Goal: Transaction & Acquisition: Purchase product/service

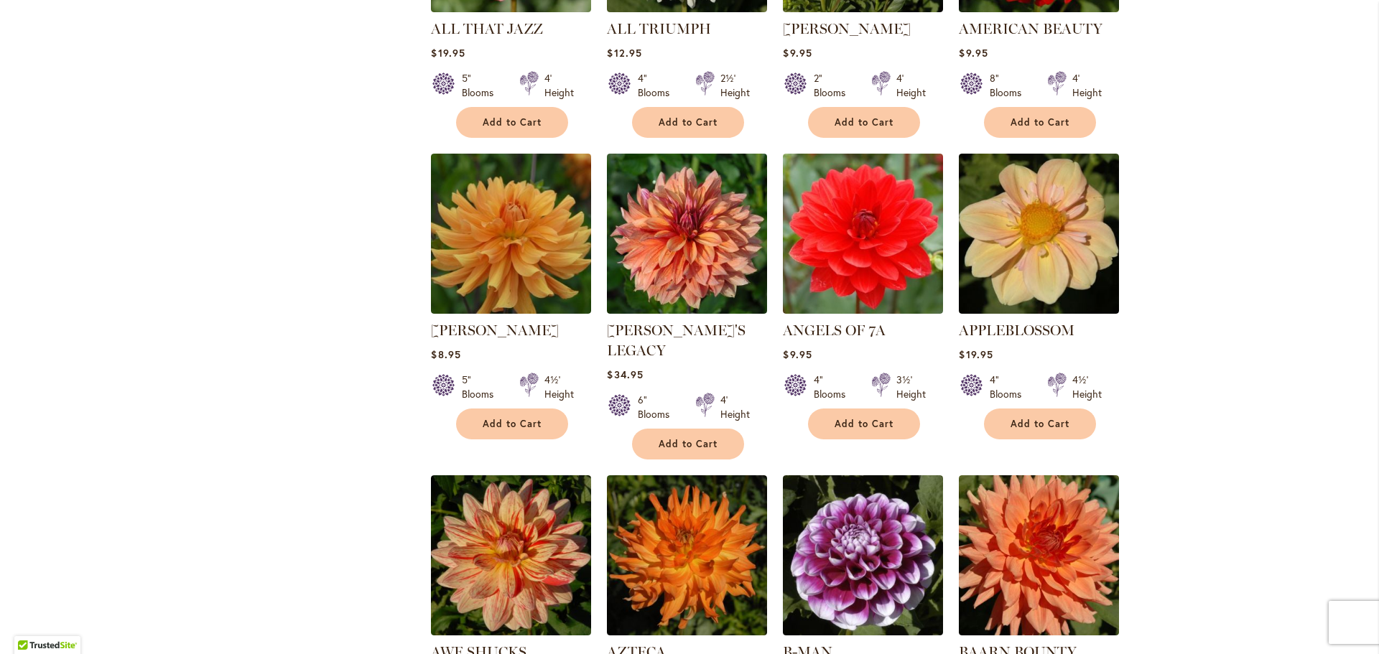
scroll to position [780, 0]
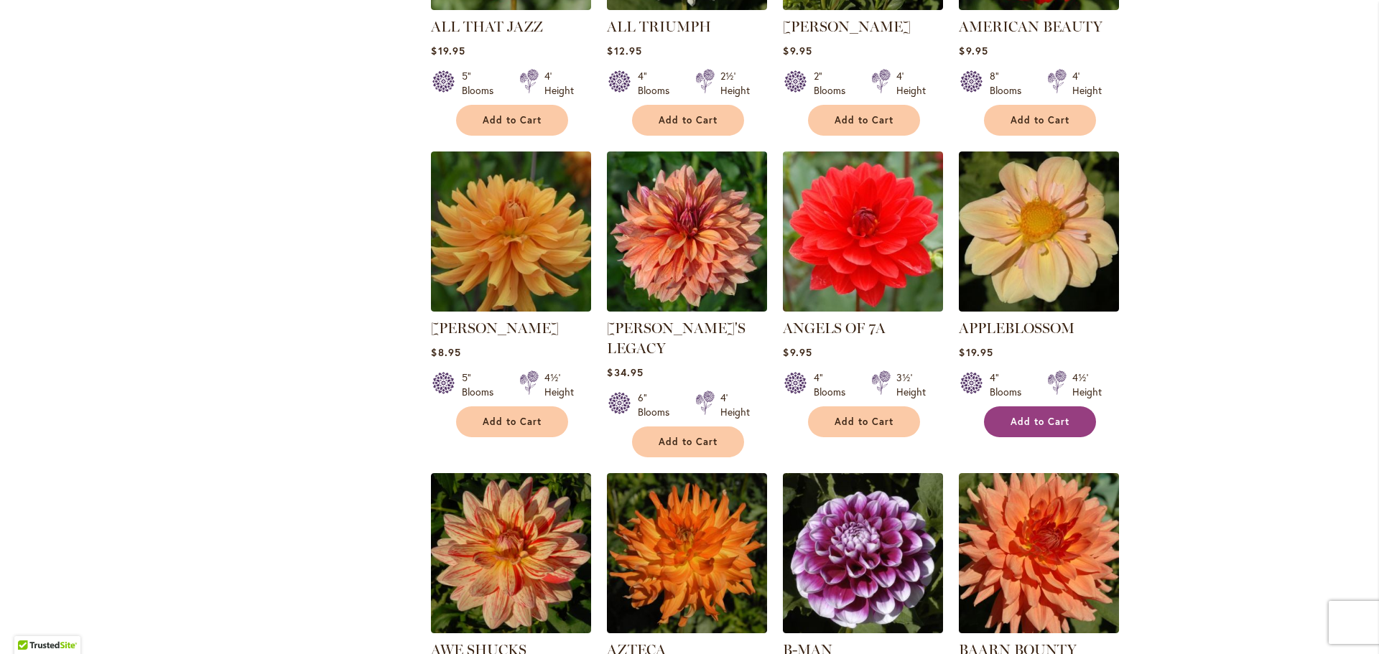
click at [1046, 422] on span "Add to Cart" at bounding box center [1040, 422] width 59 height 12
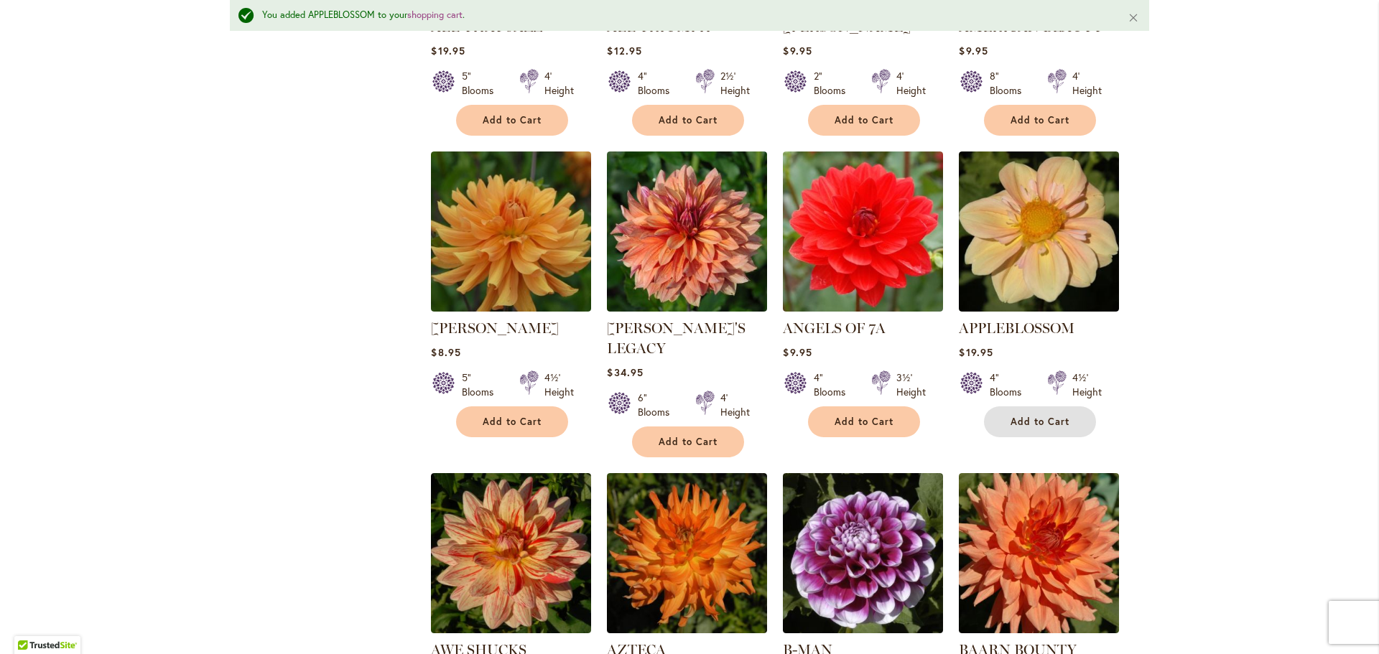
scroll to position [1273, 0]
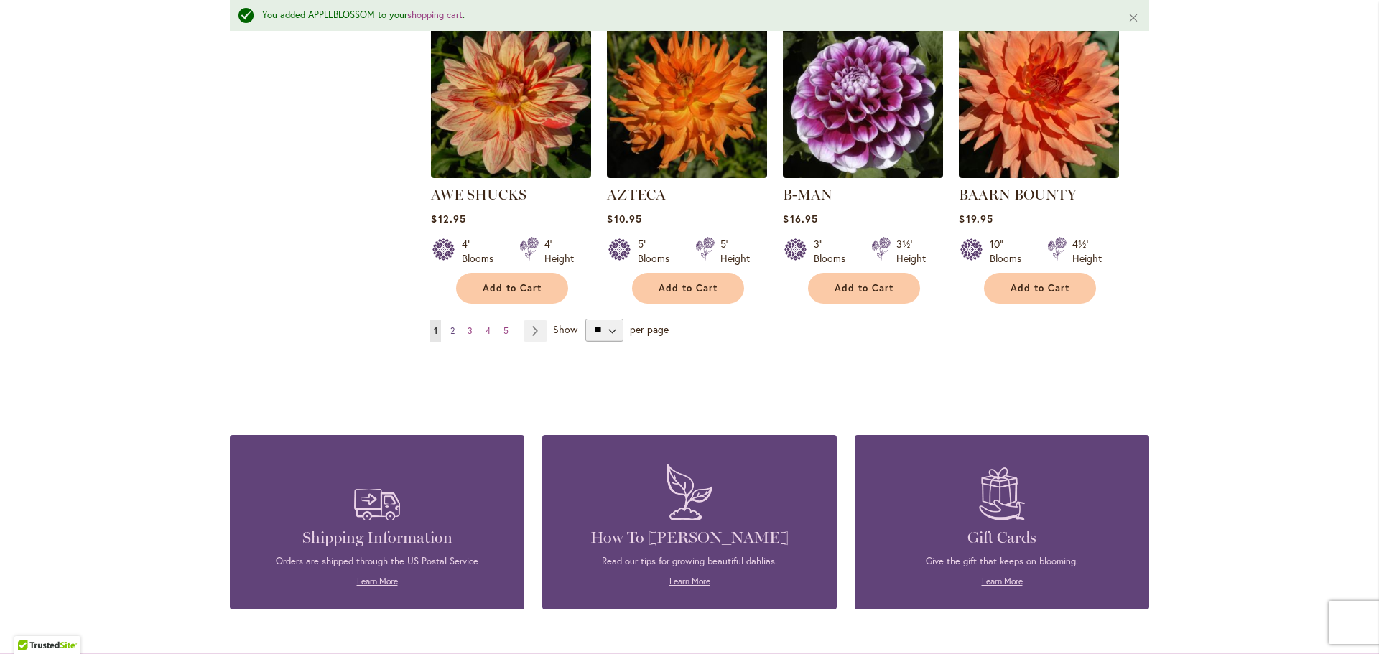
click at [450, 325] on span "2" at bounding box center [452, 330] width 4 height 11
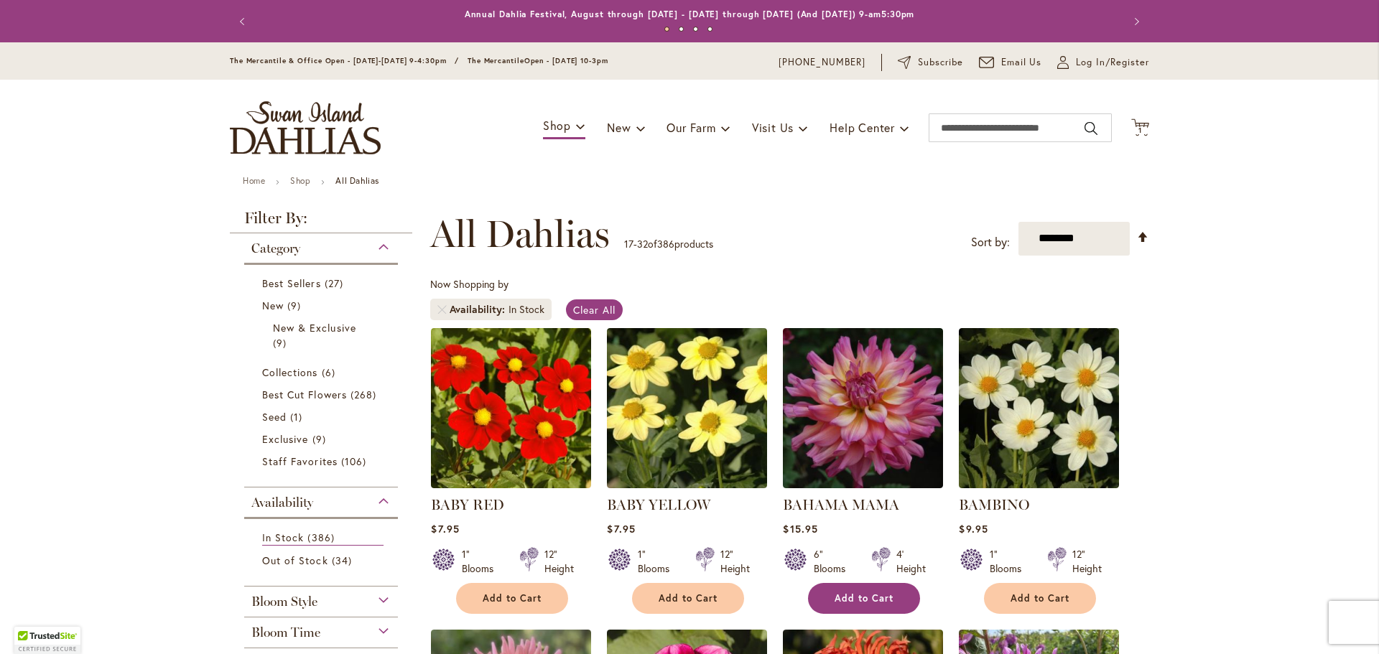
click at [880, 594] on span "Add to Cart" at bounding box center [864, 599] width 59 height 12
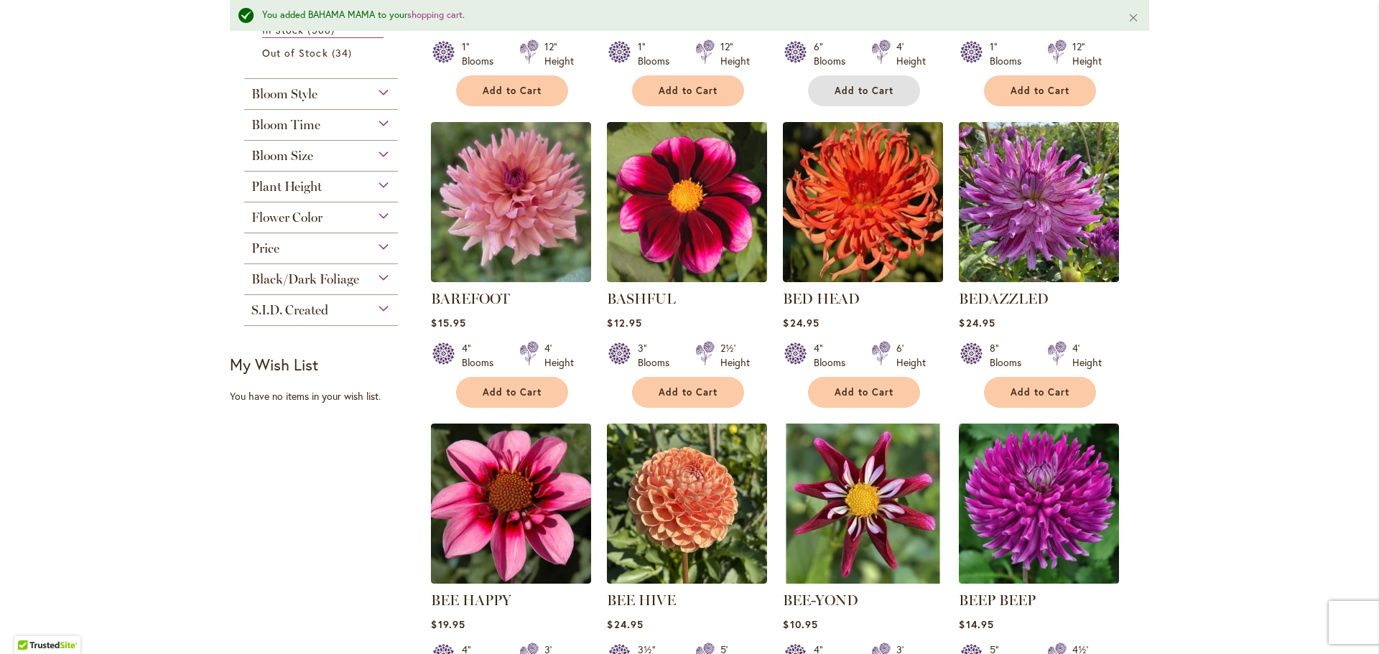
scroll to position [552, 0]
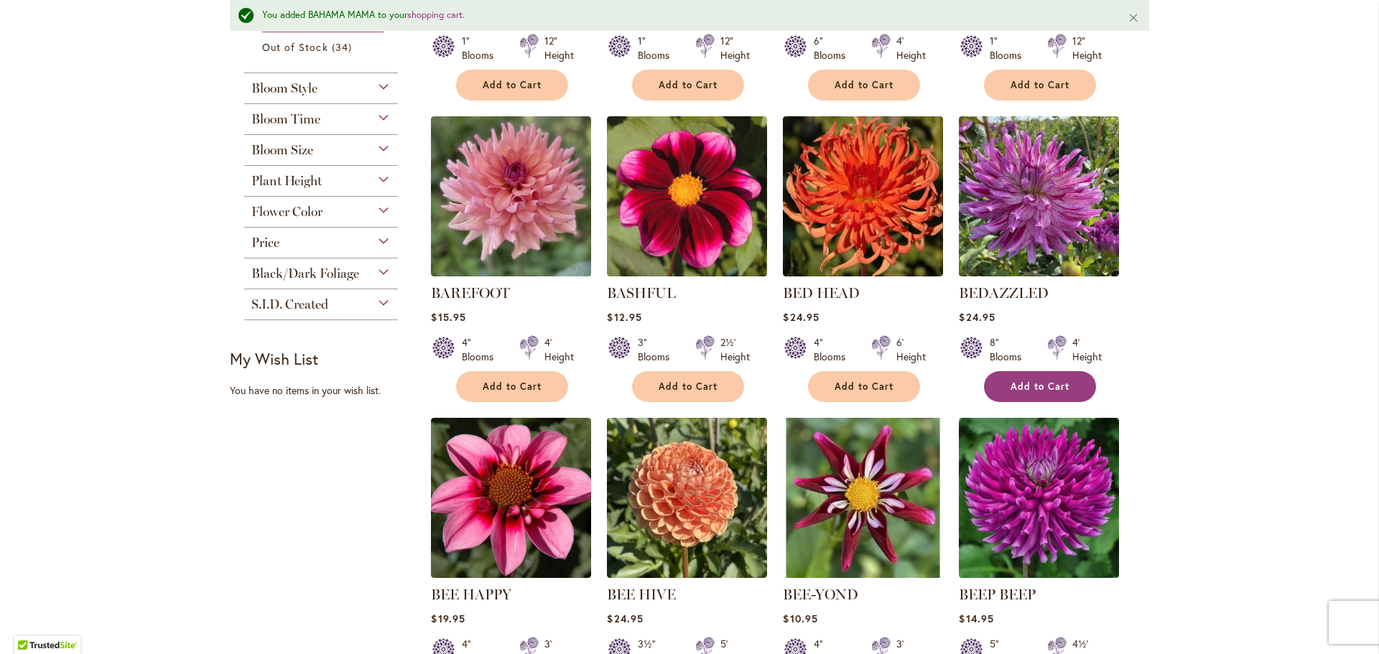
click at [1023, 385] on span "Add to Cart" at bounding box center [1040, 387] width 59 height 12
click at [492, 386] on span "Add to Cart" at bounding box center [512, 387] width 59 height 12
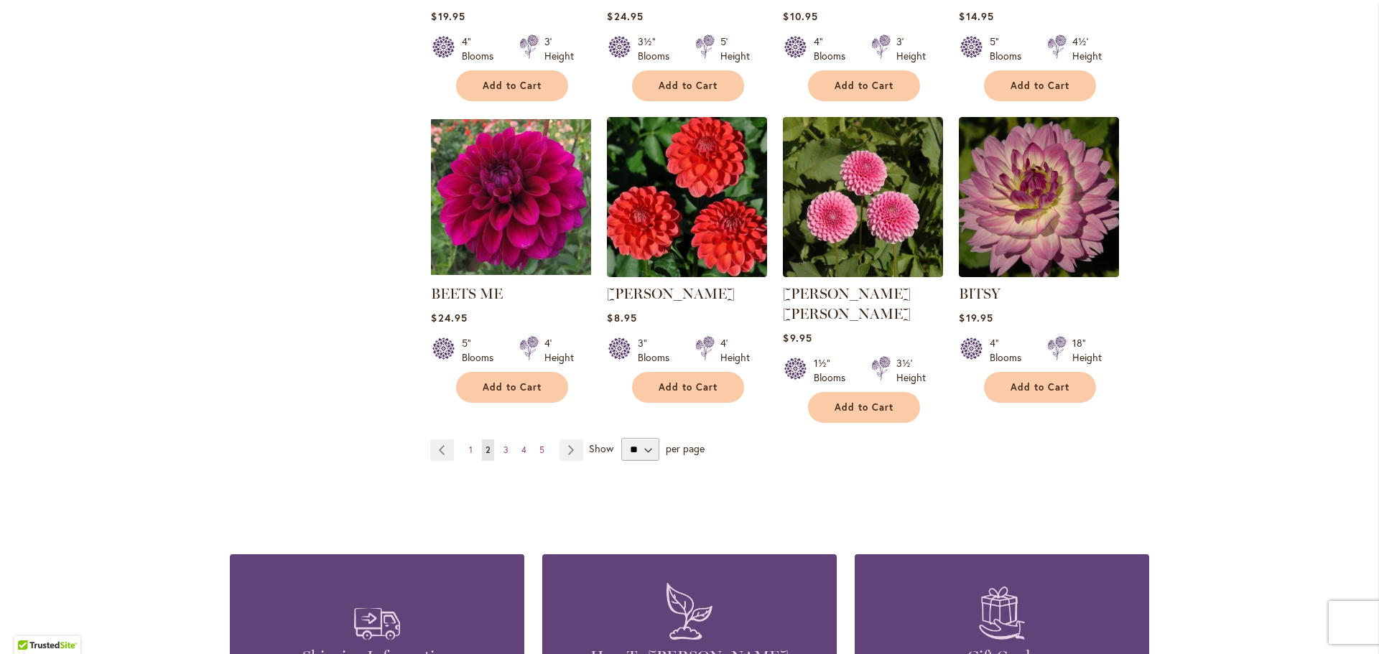
scroll to position [1137, 0]
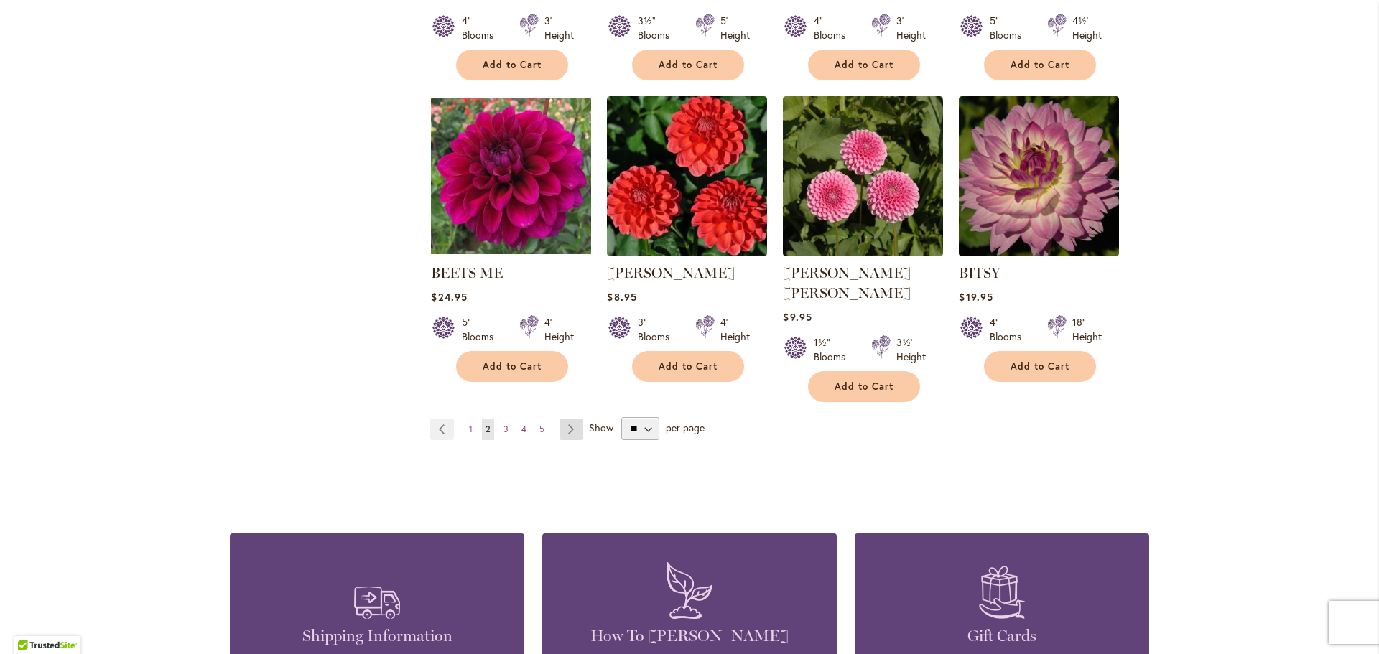
click at [567, 419] on link "Page Next" at bounding box center [571, 430] width 24 height 22
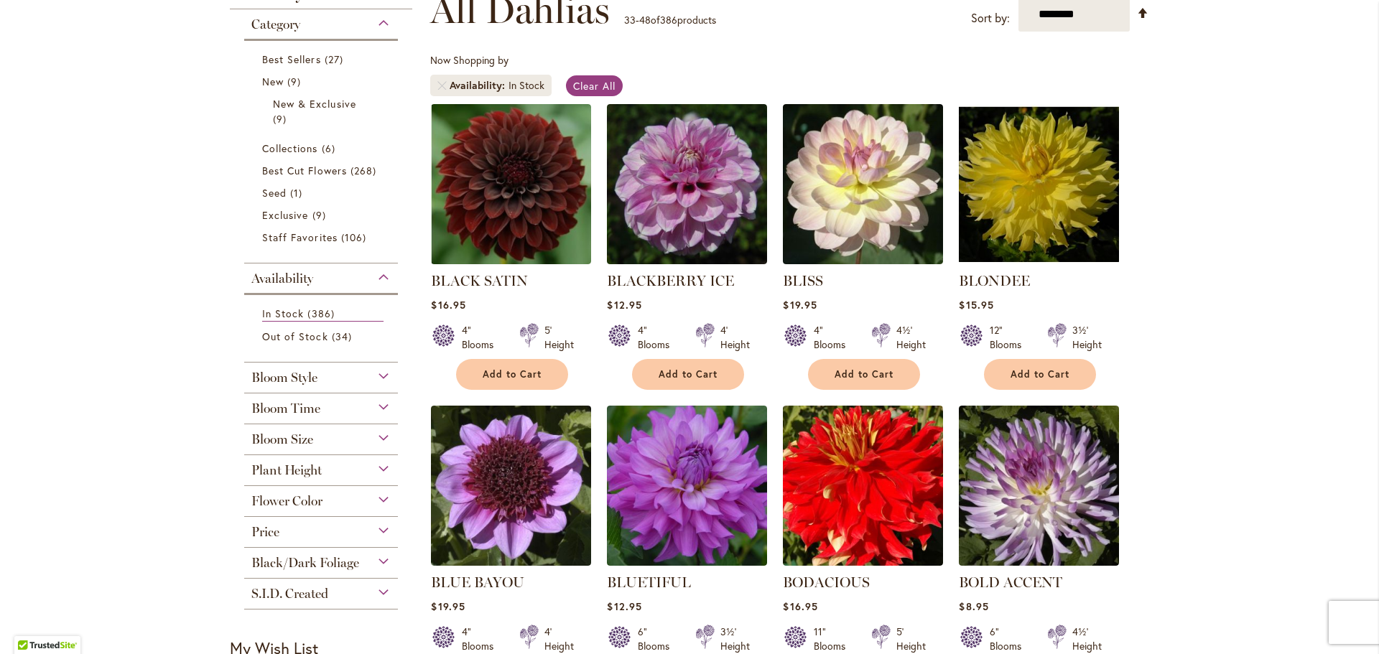
scroll to position [246, 0]
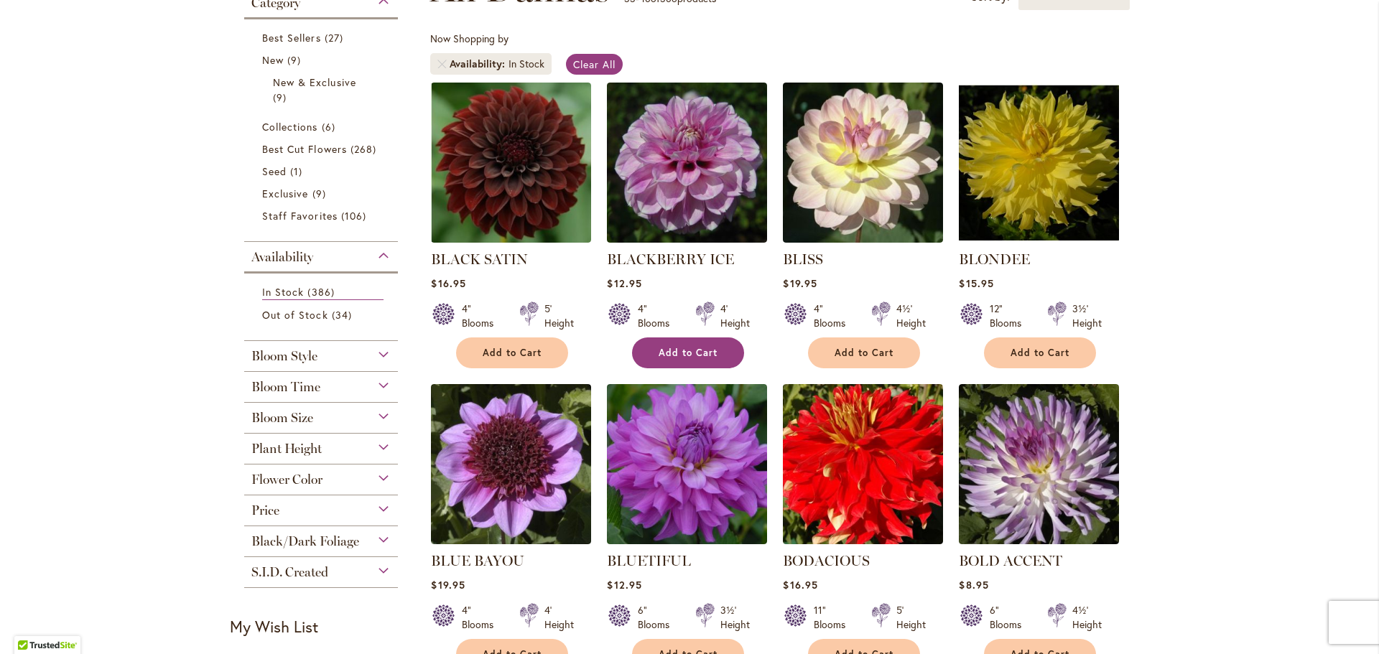
click at [700, 348] on span "Add to Cart" at bounding box center [688, 353] width 59 height 12
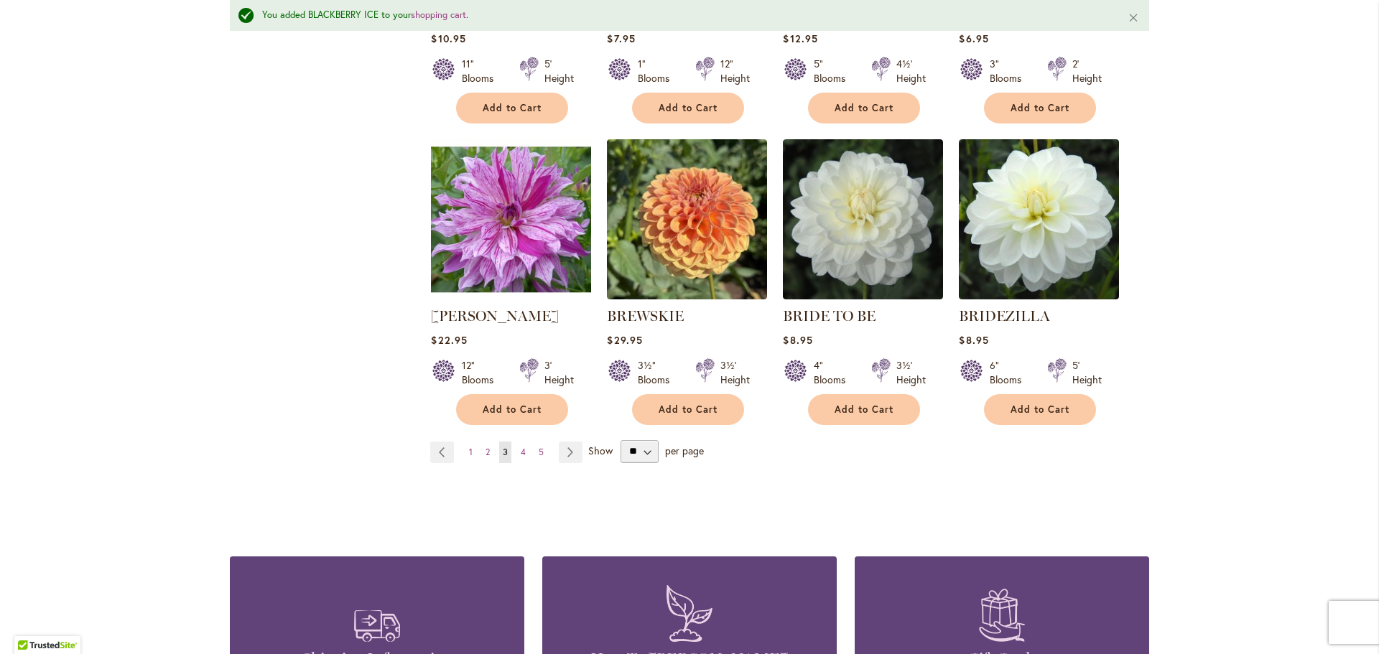
scroll to position [1135, 0]
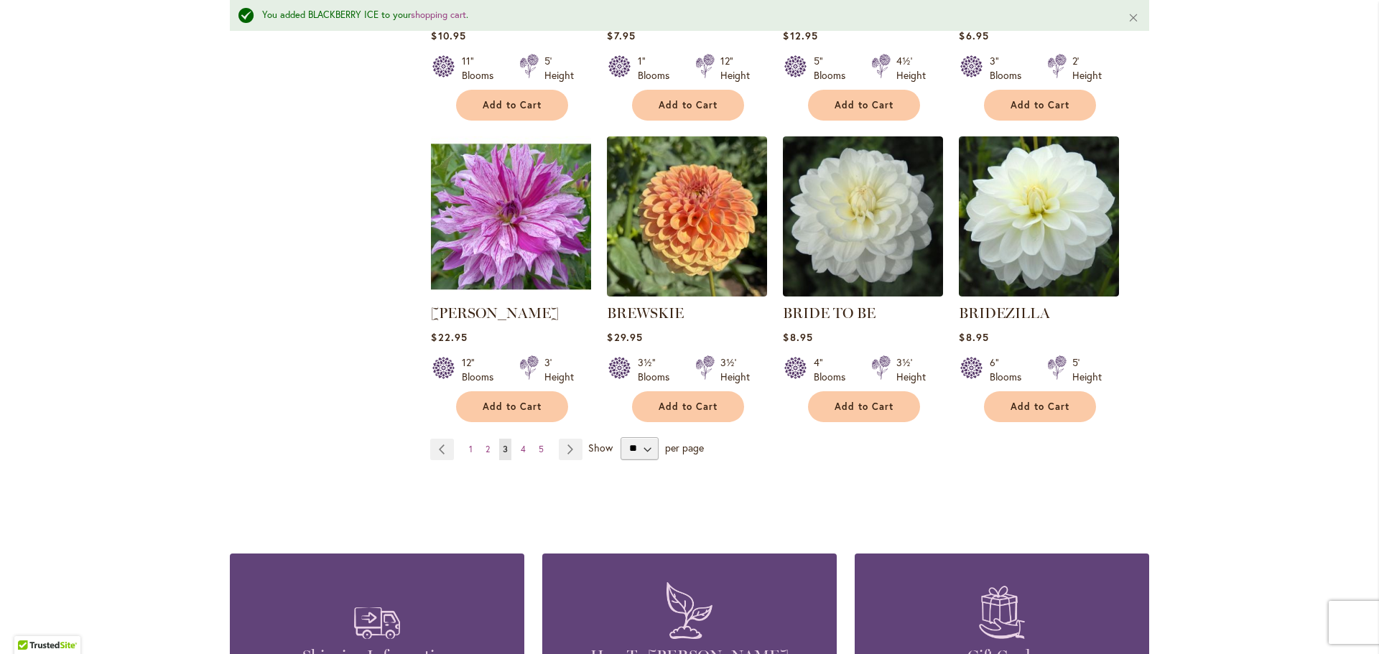
drag, startPoint x: 557, startPoint y: 445, endPoint x: 590, endPoint y: 424, distance: 40.0
click at [559, 445] on link "Page Next" at bounding box center [571, 450] width 24 height 22
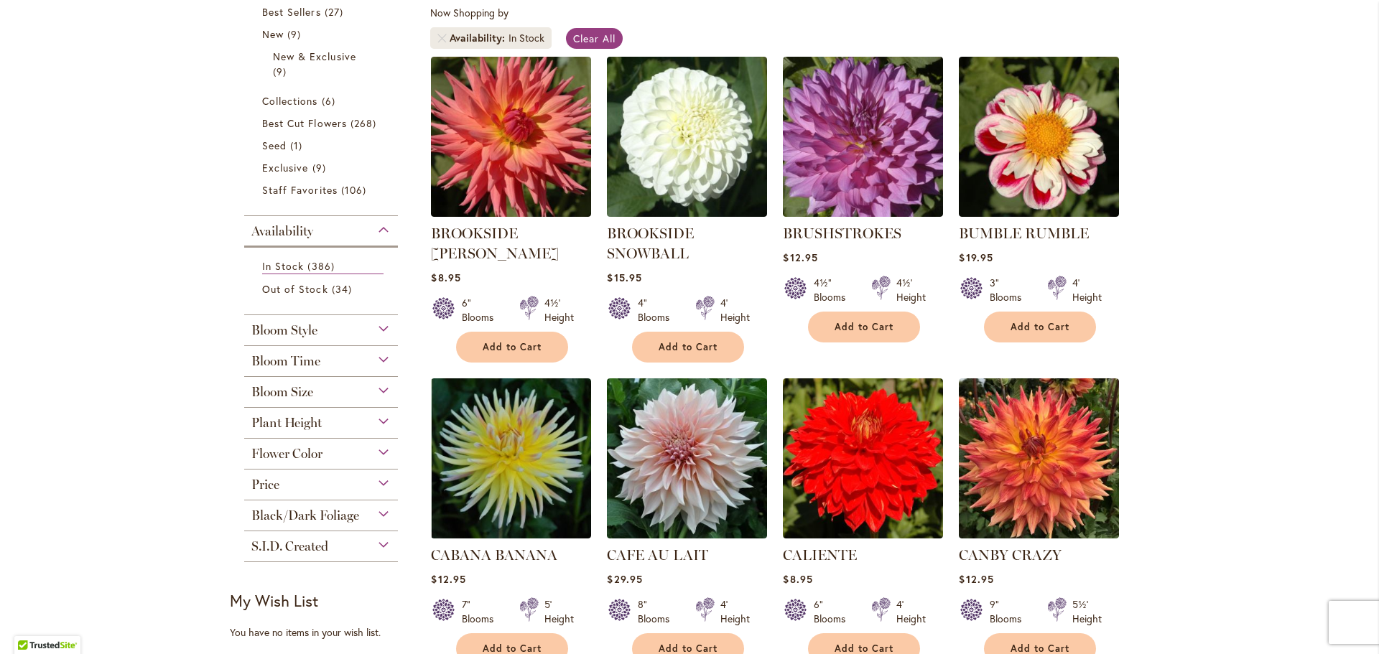
scroll to position [313, 0]
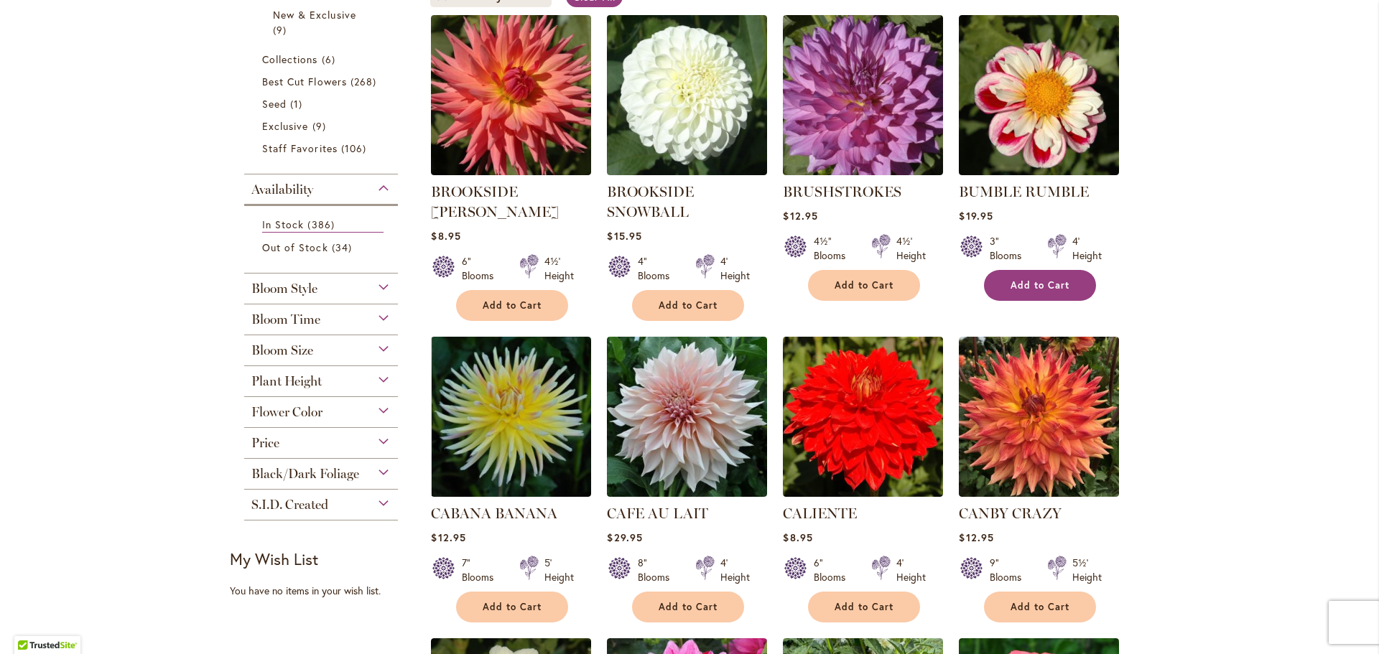
click at [1055, 280] on span "Add to Cart" at bounding box center [1040, 285] width 59 height 12
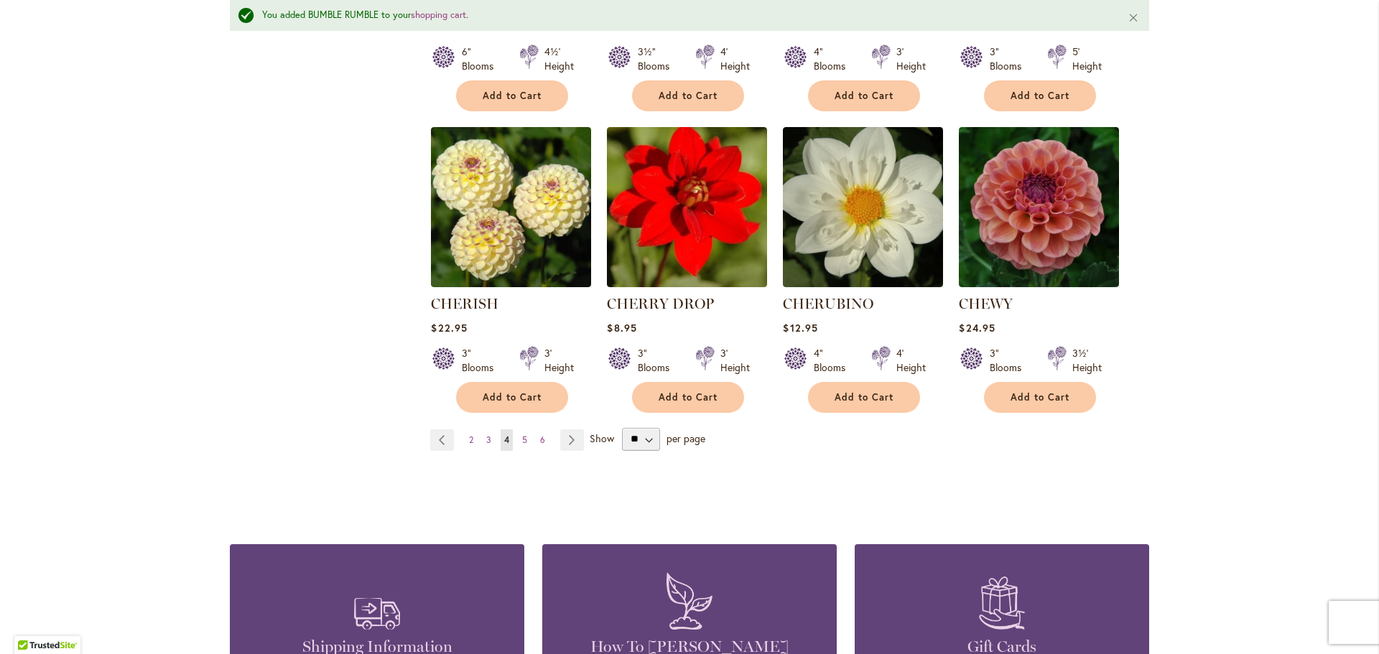
scroll to position [1169, 0]
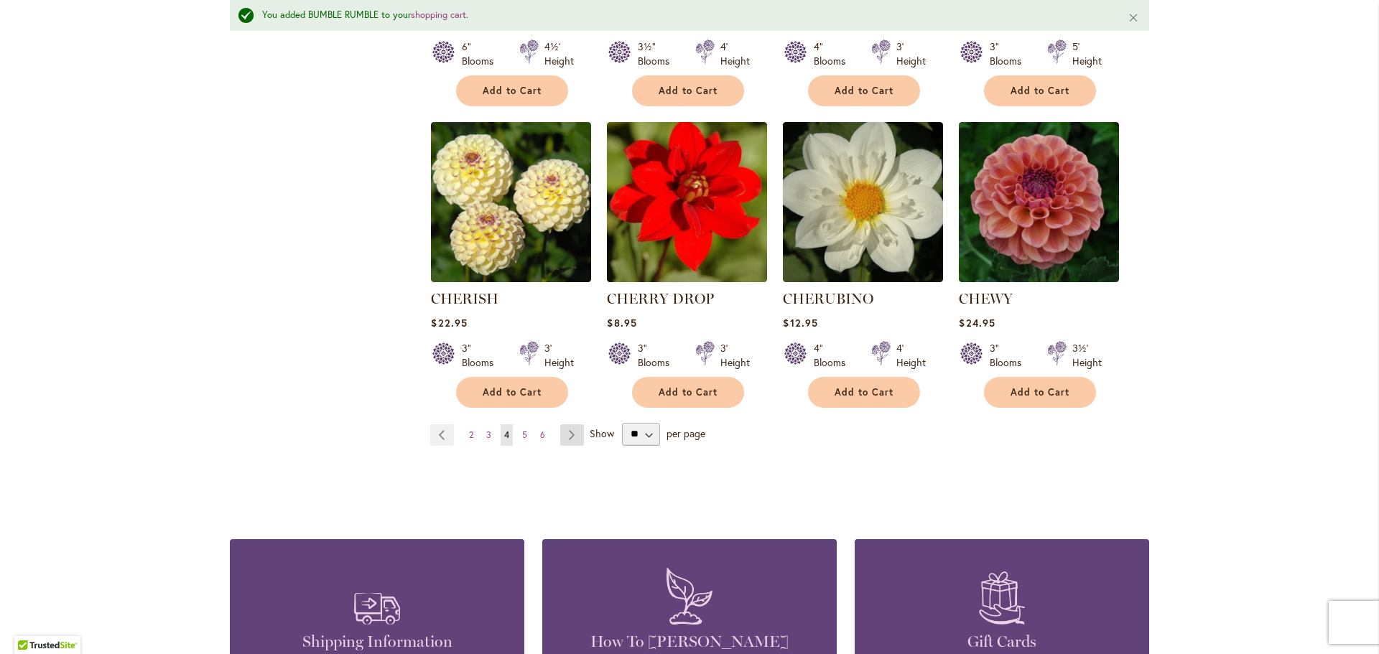
click at [573, 429] on link "Page Next" at bounding box center [572, 435] width 24 height 22
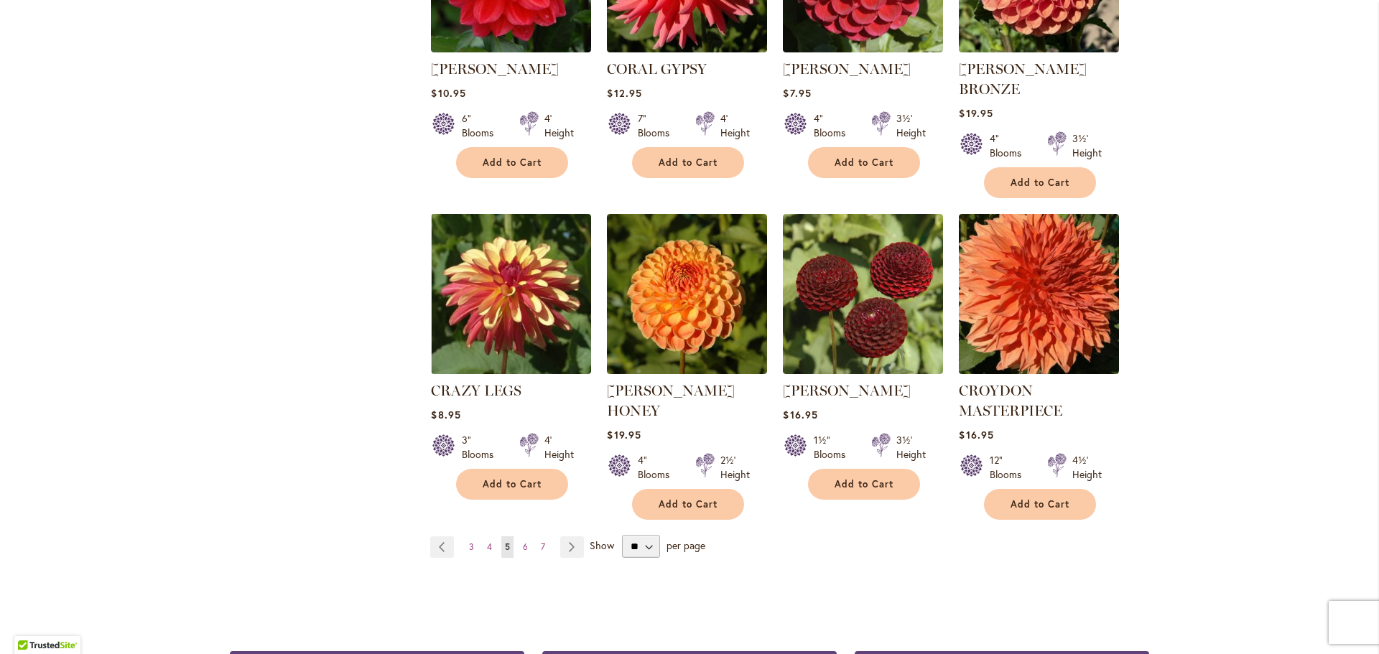
scroll to position [1106, 0]
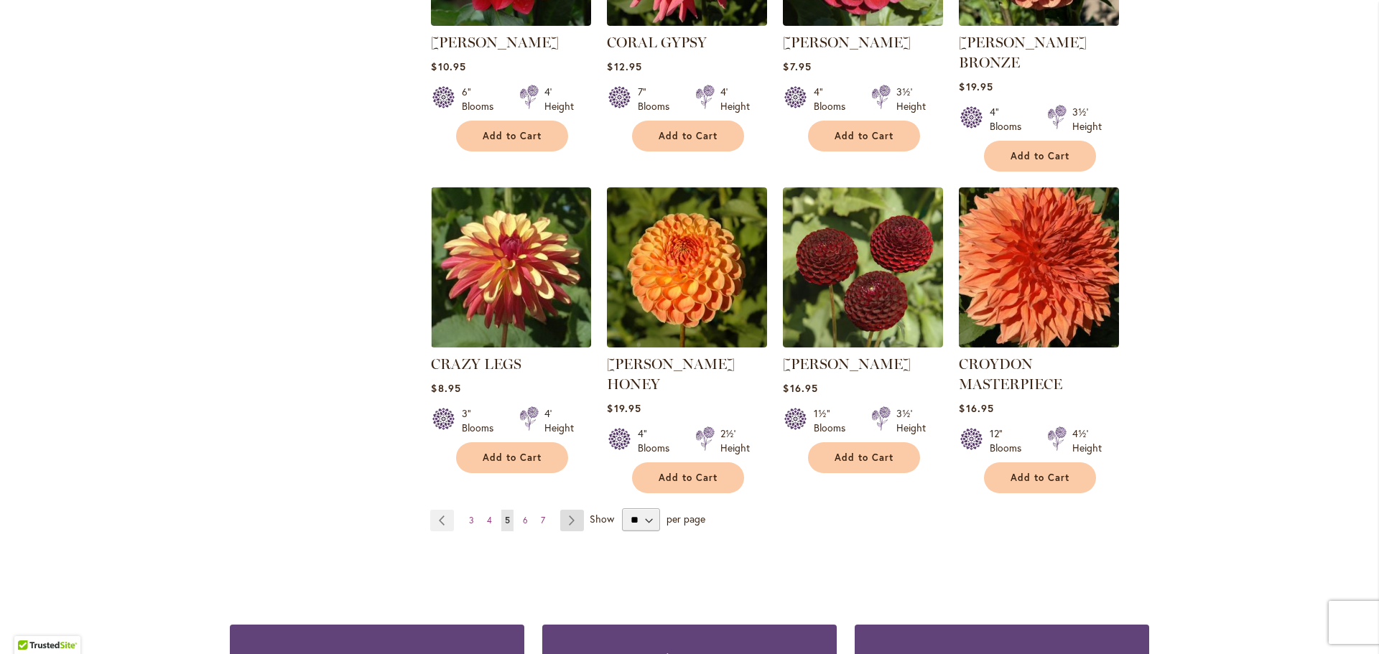
click at [562, 510] on link "Page Next" at bounding box center [572, 521] width 24 height 22
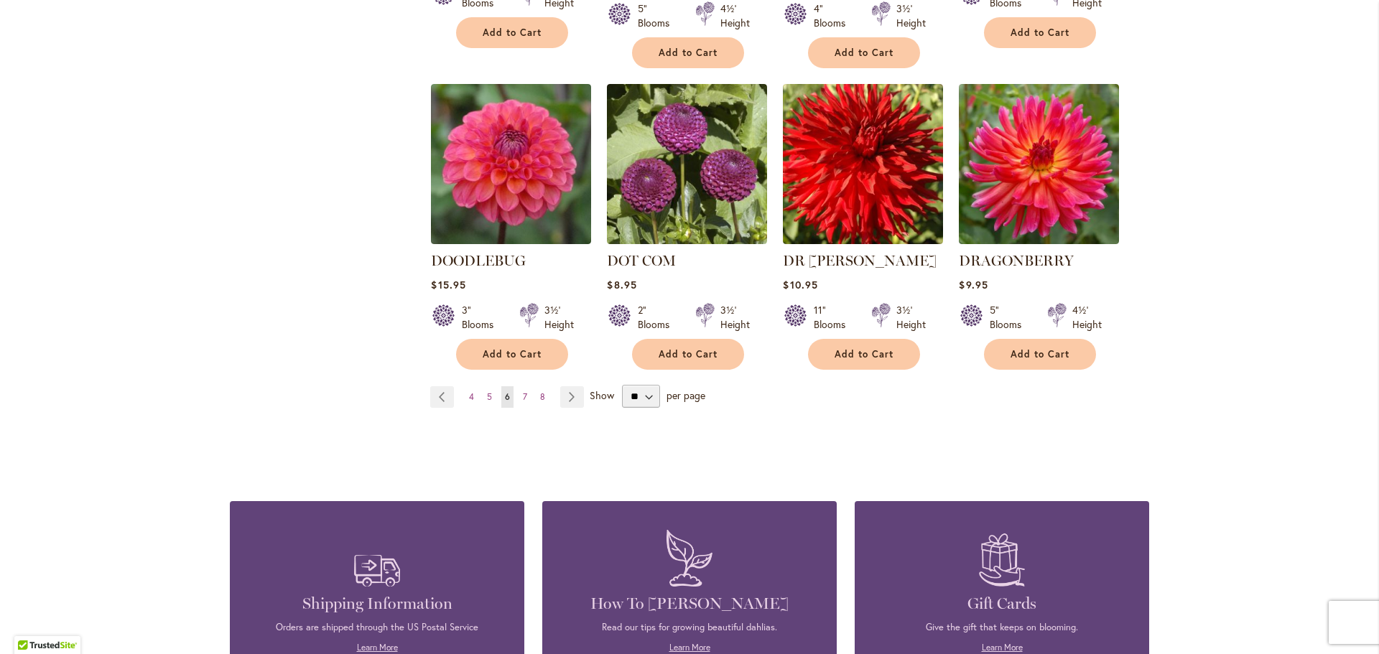
scroll to position [1189, 0]
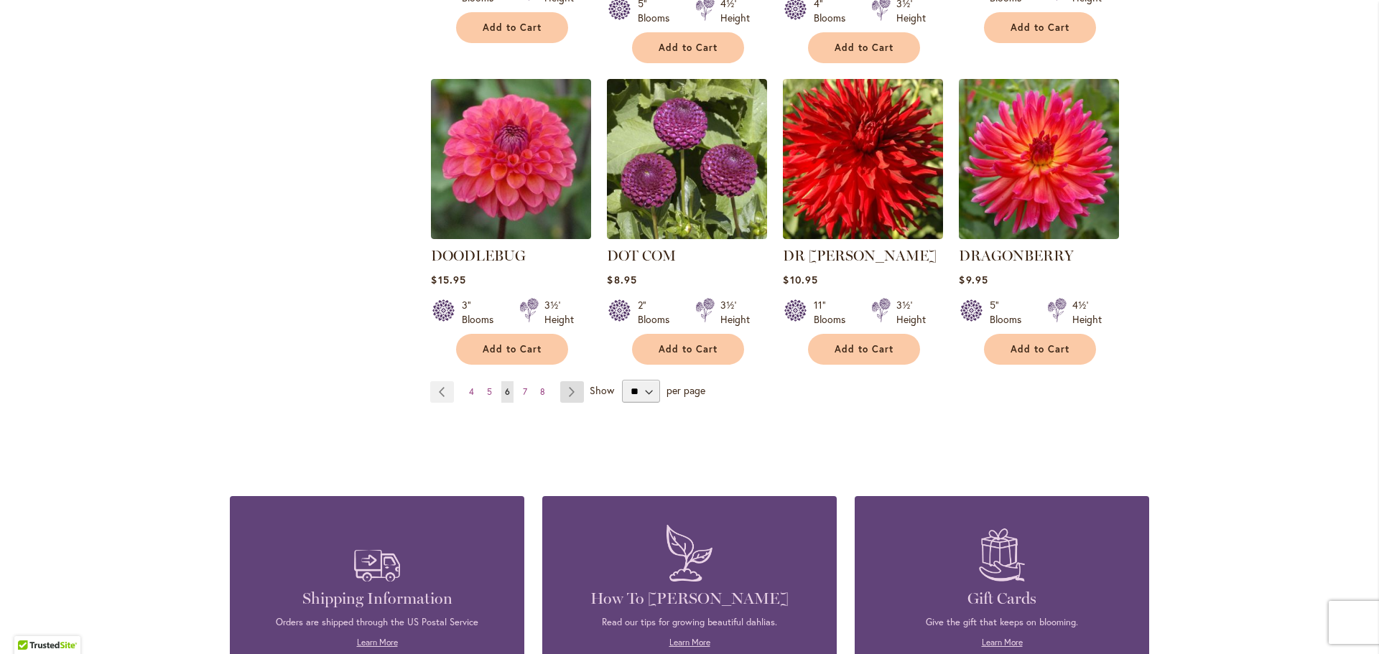
click at [572, 381] on link "Page Next" at bounding box center [572, 392] width 24 height 22
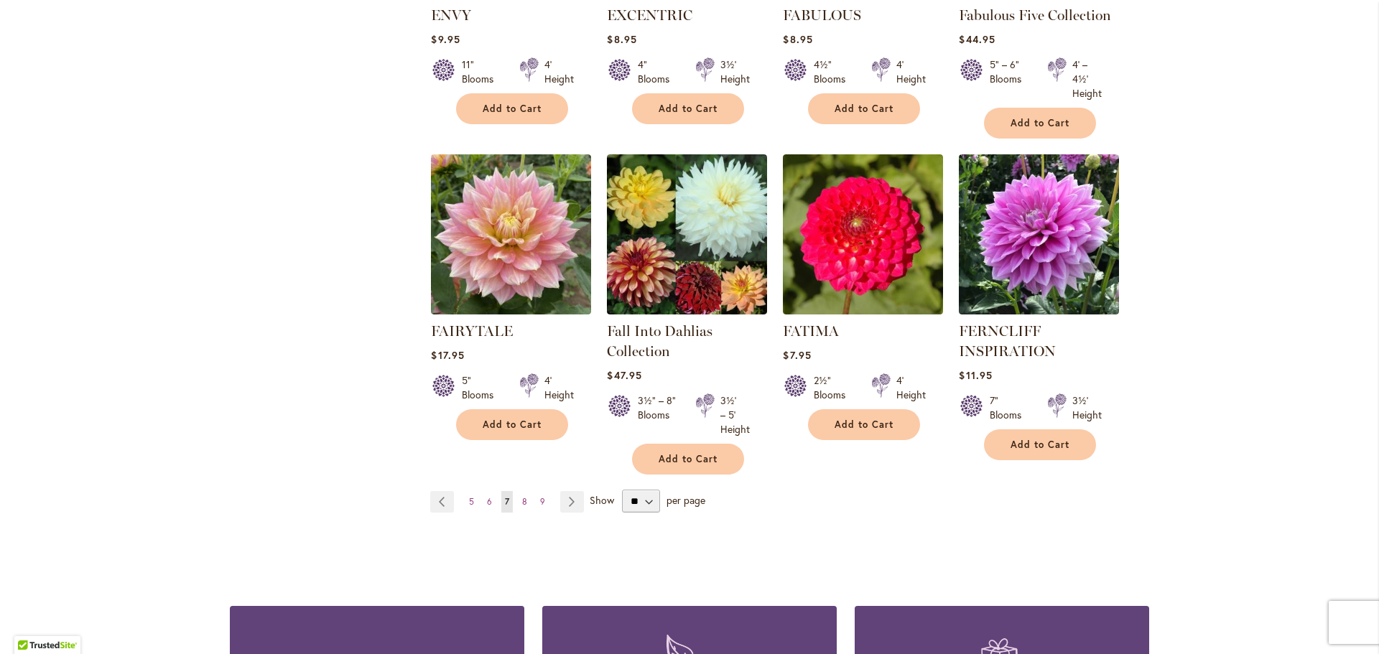
scroll to position [1117, 0]
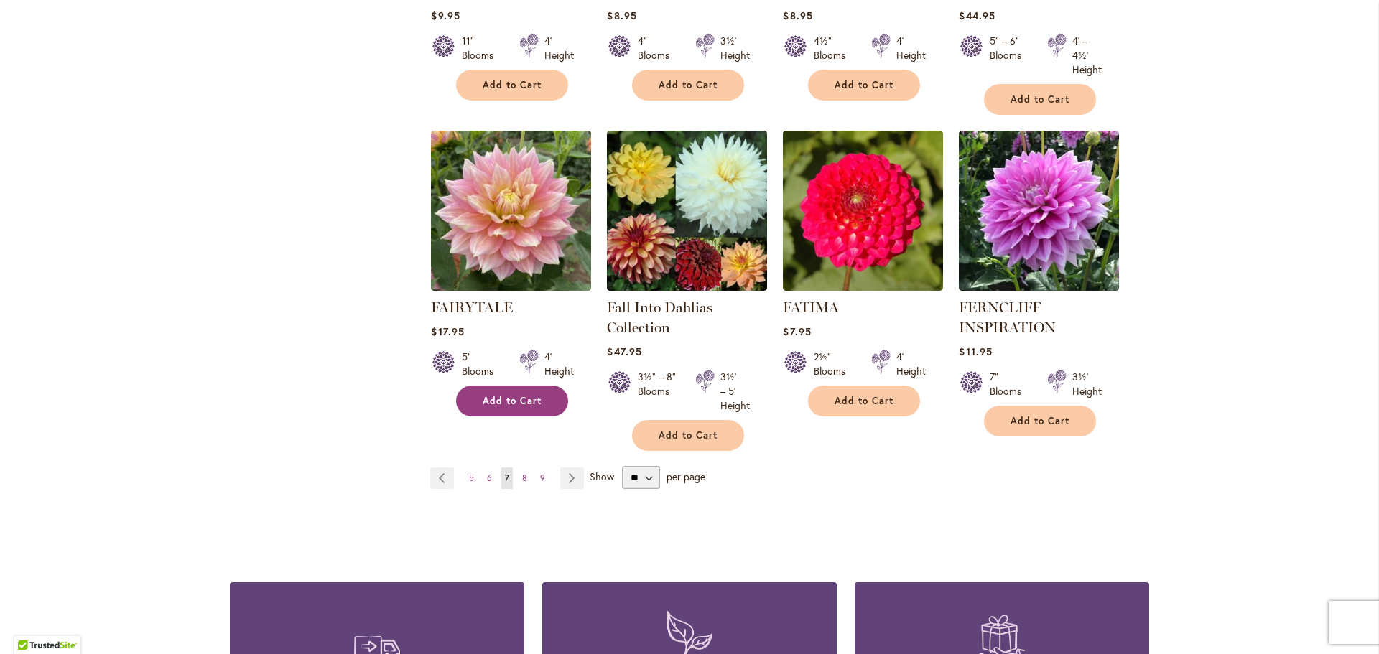
click at [539, 403] on button "Add to Cart" at bounding box center [512, 401] width 112 height 31
click at [570, 475] on link "Page Next" at bounding box center [572, 479] width 24 height 22
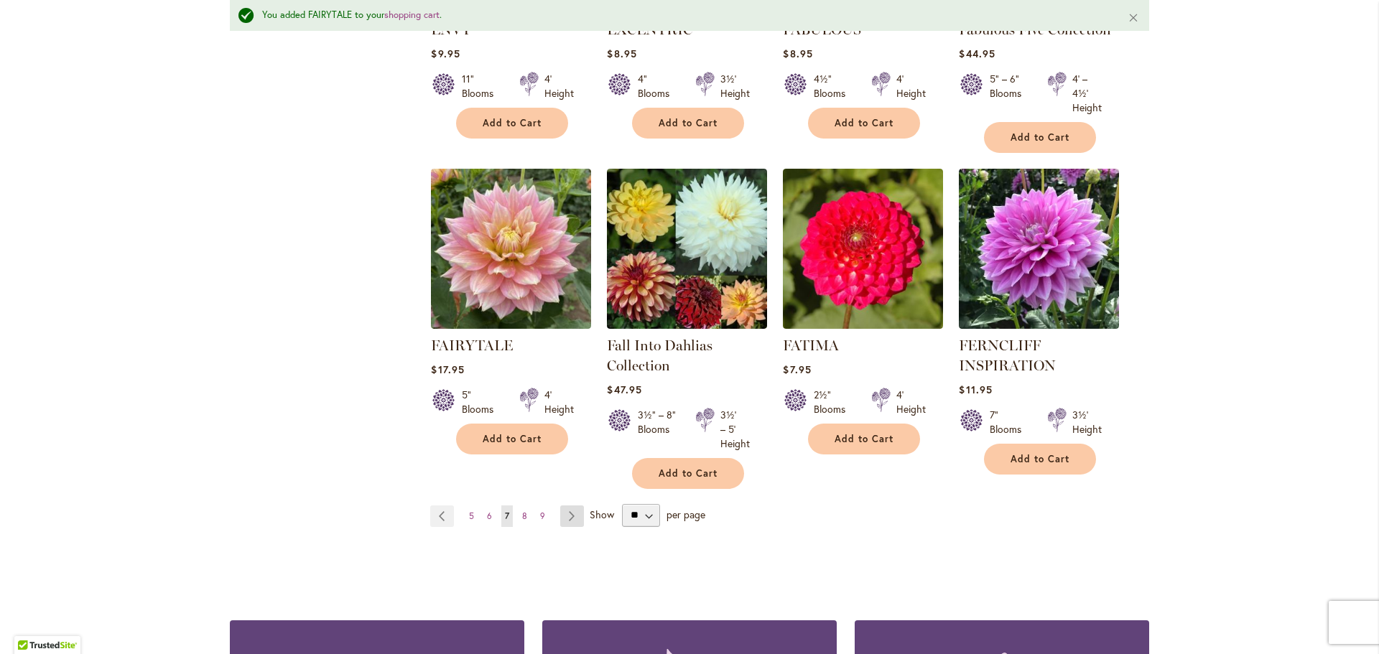
scroll to position [1155, 0]
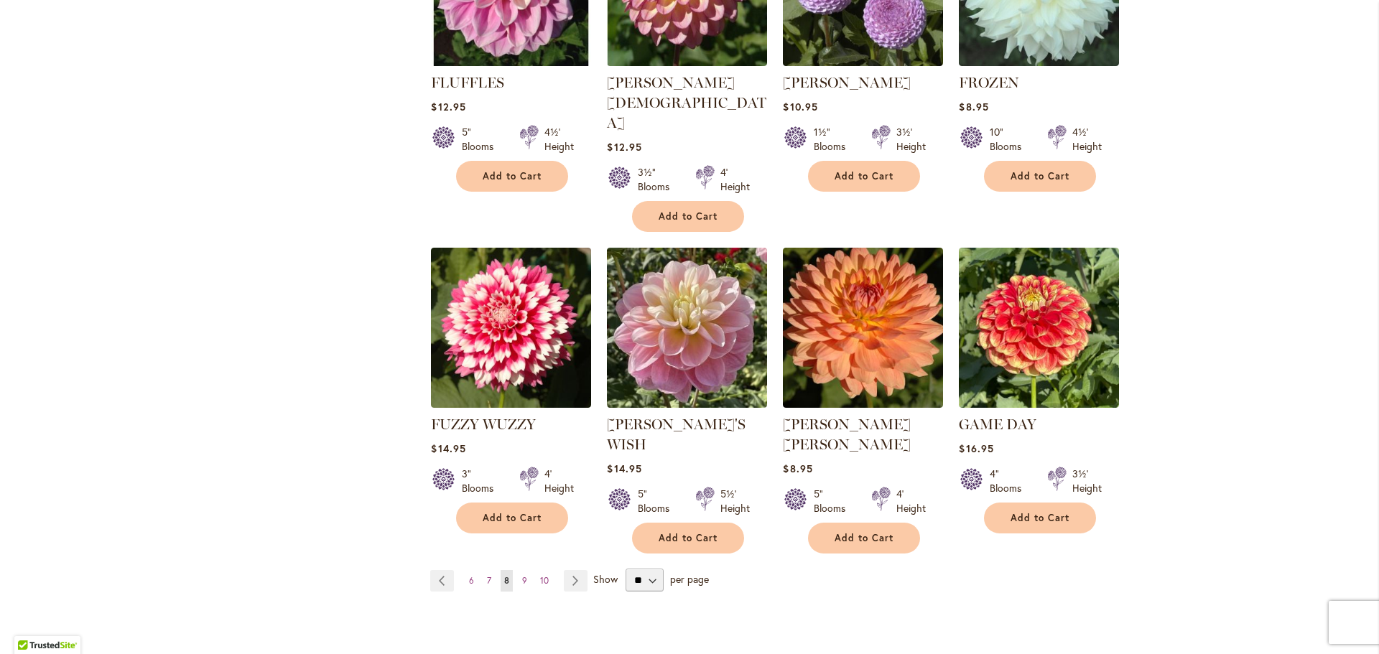
scroll to position [1070, 0]
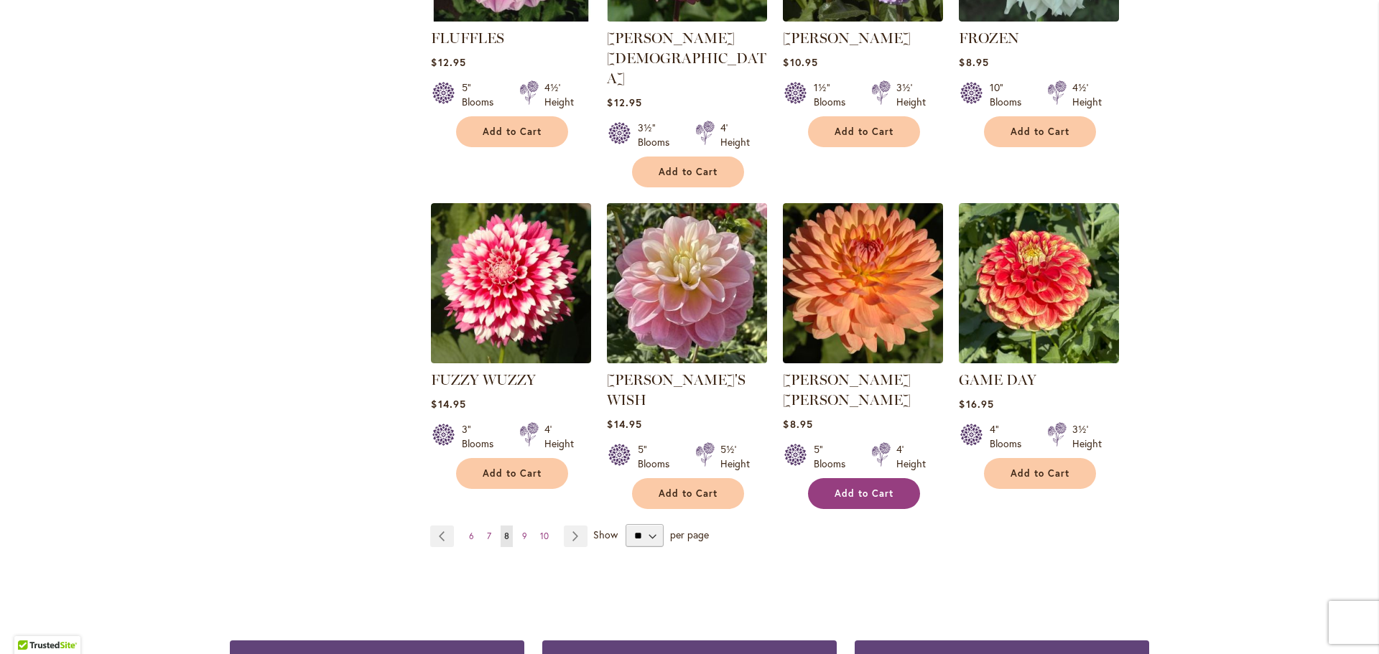
click at [865, 488] on span "Add to Cart" at bounding box center [864, 494] width 59 height 12
click at [564, 526] on link "Page Next" at bounding box center [576, 537] width 24 height 22
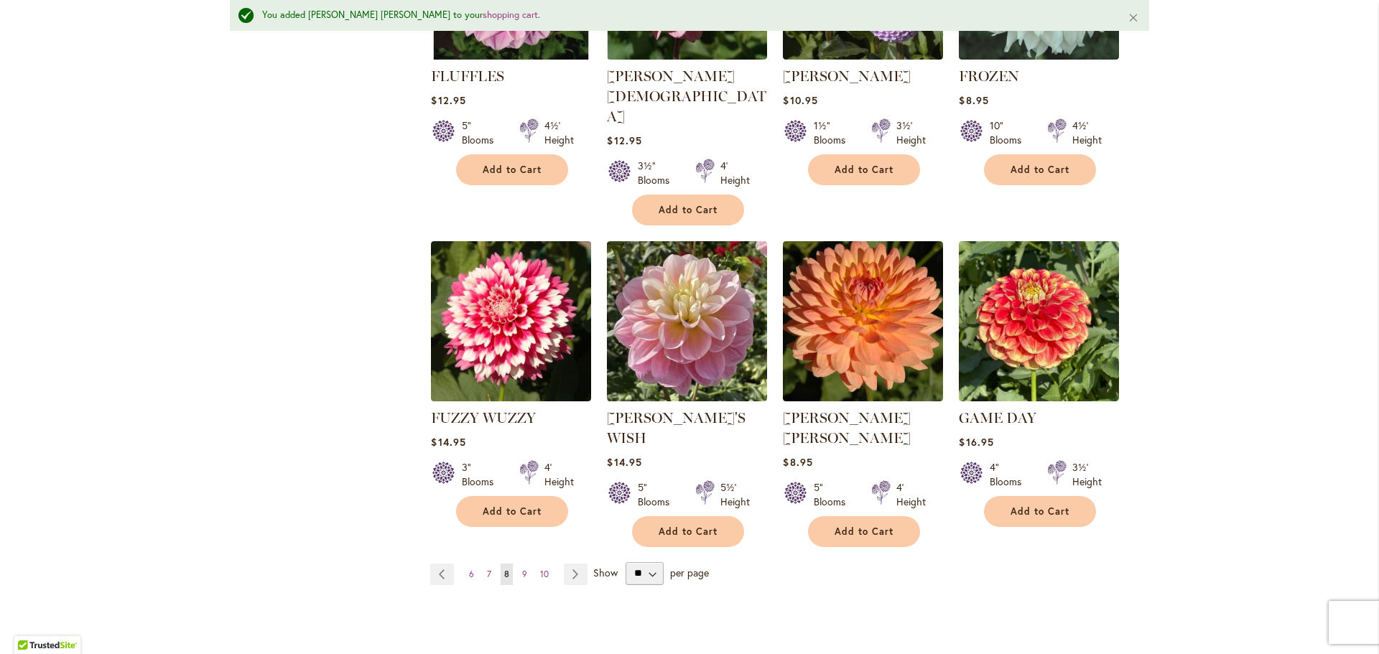
scroll to position [1108, 0]
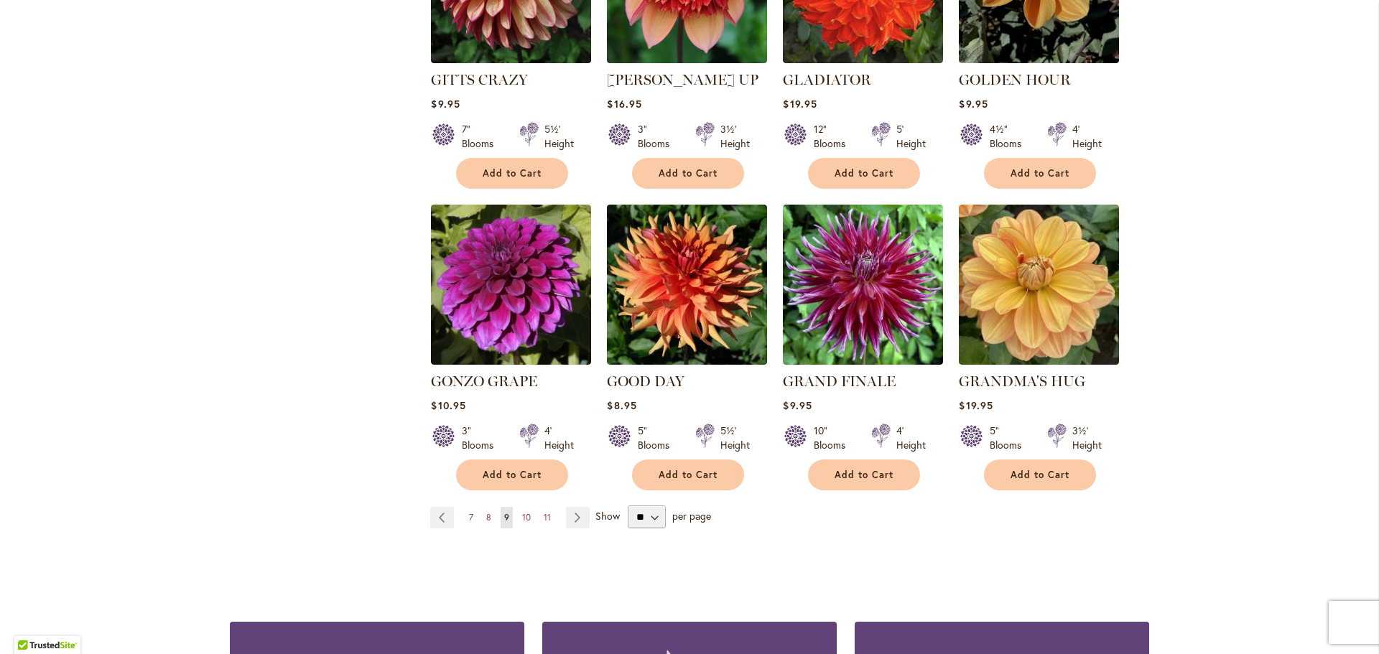
scroll to position [1166, 0]
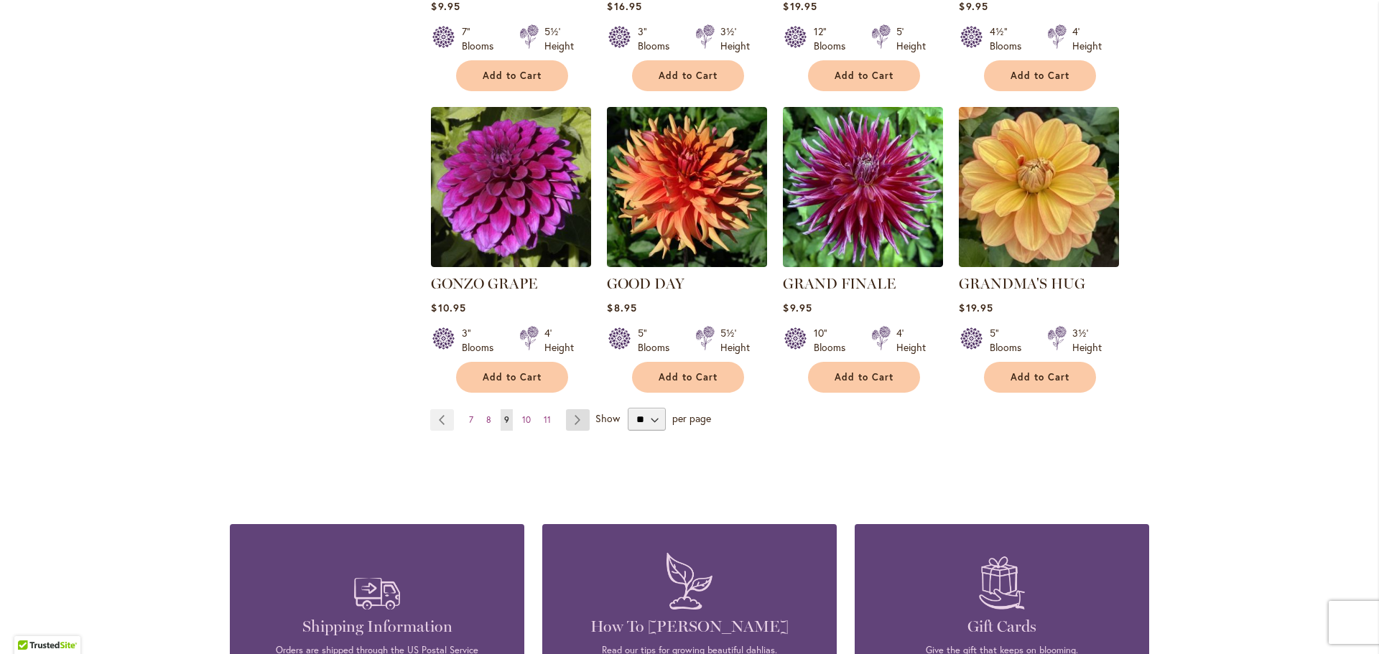
click at [566, 409] on link "Page Next" at bounding box center [578, 420] width 24 height 22
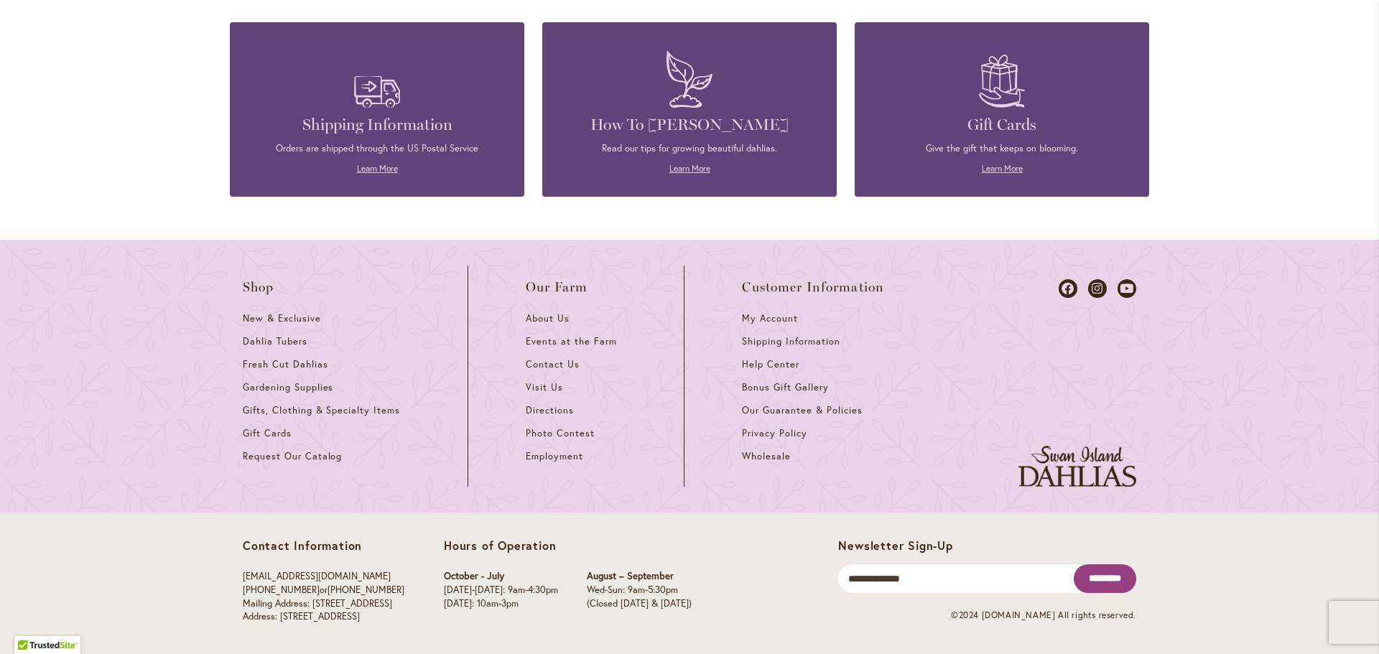
scroll to position [1248, 0]
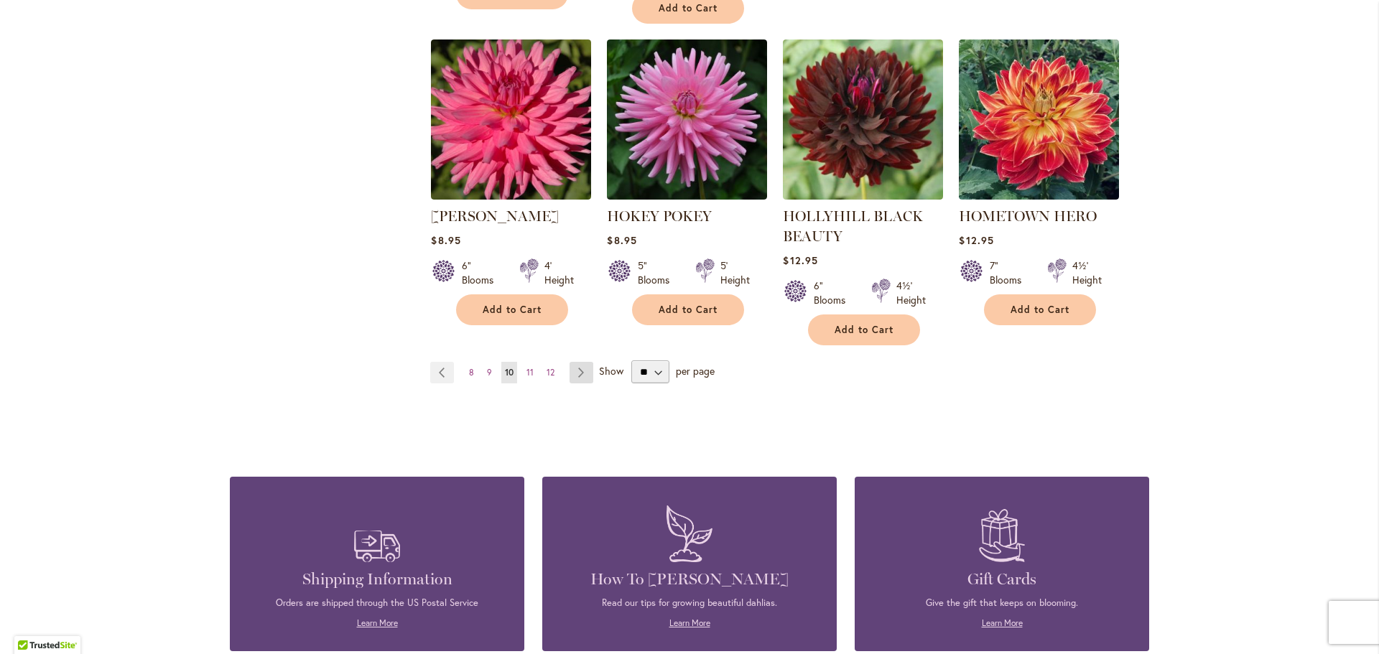
click at [582, 368] on link "Page Next" at bounding box center [582, 373] width 24 height 22
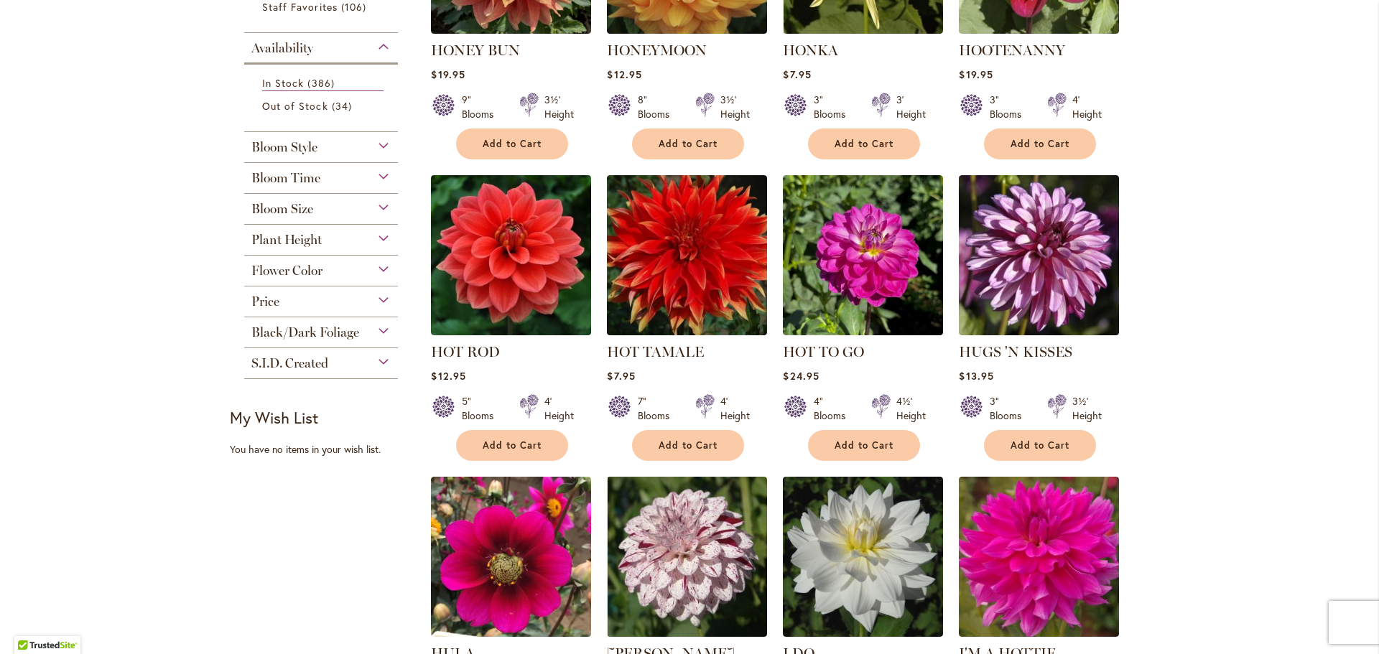
scroll to position [910, 0]
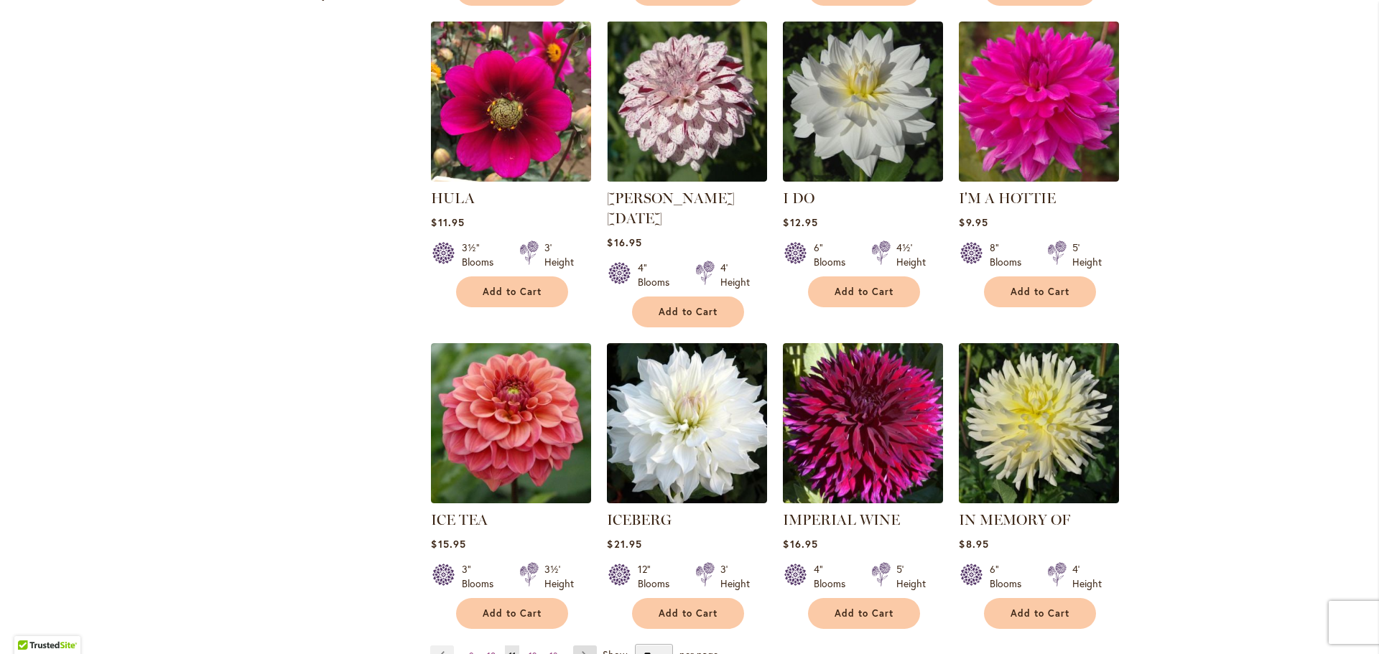
click at [575, 646] on link "Page Next" at bounding box center [585, 657] width 24 height 22
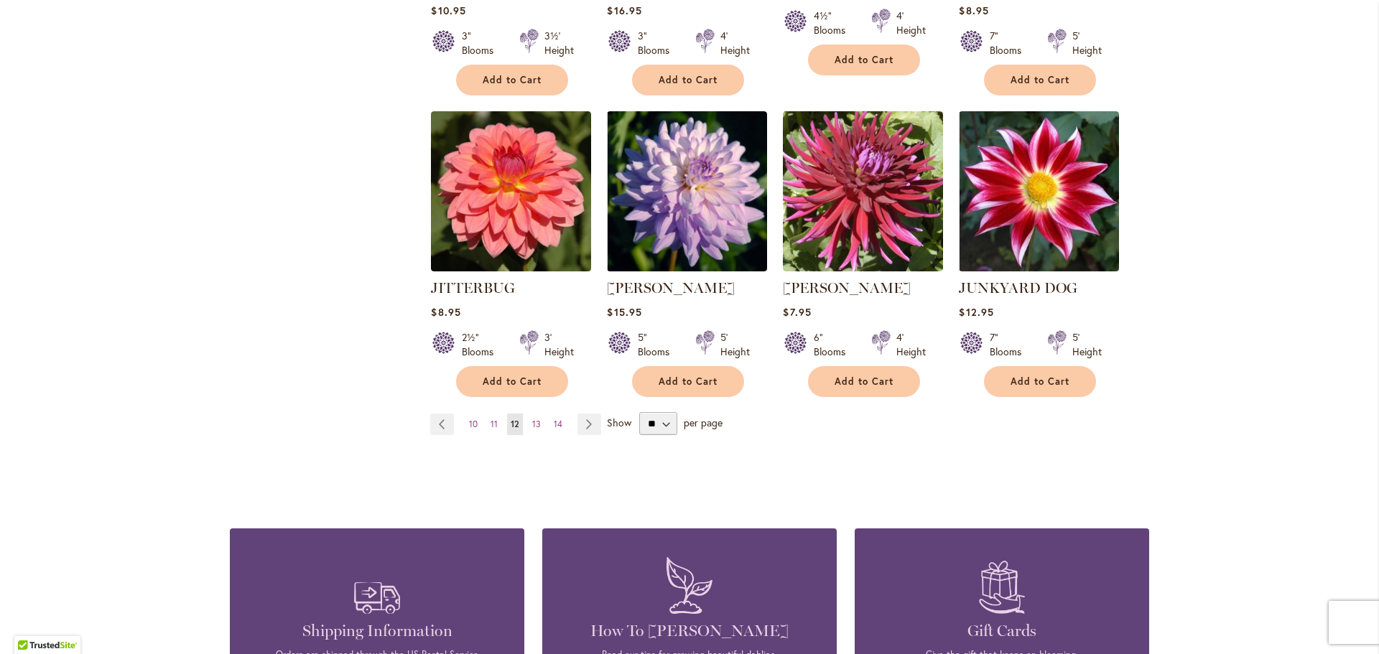
scroll to position [1186, 0]
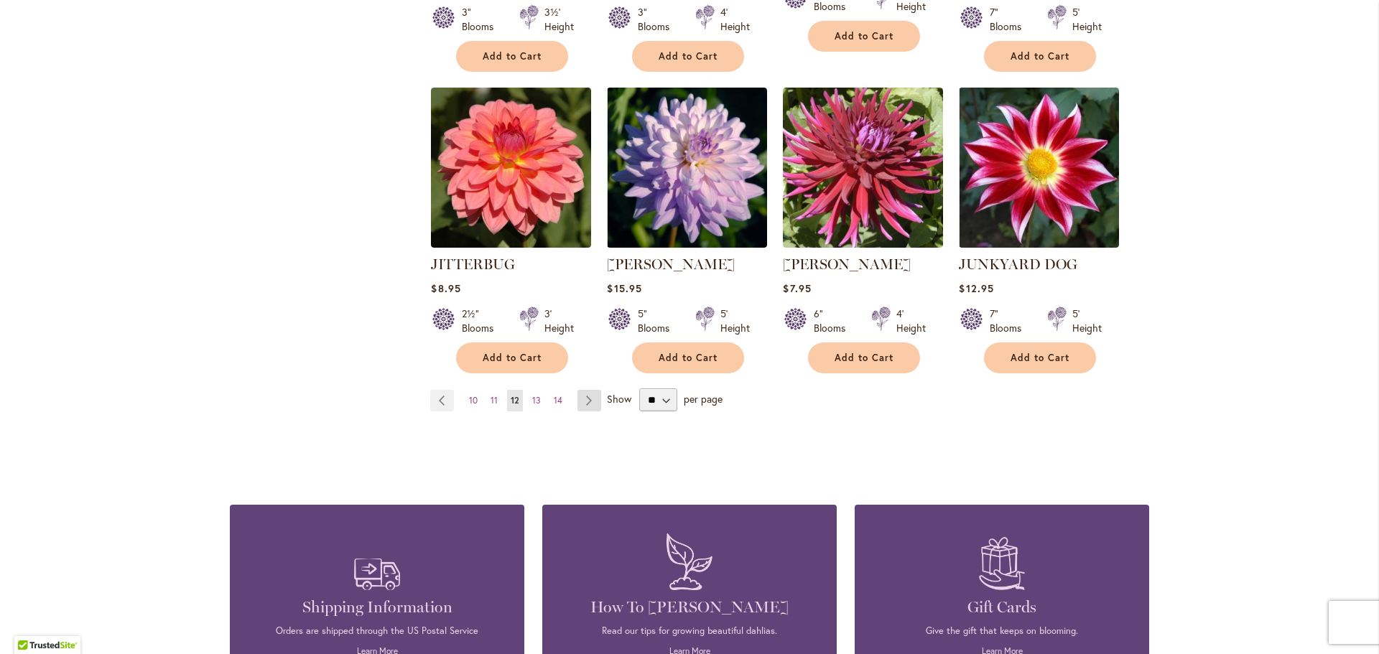
click at [582, 391] on link "Page Next" at bounding box center [589, 401] width 24 height 22
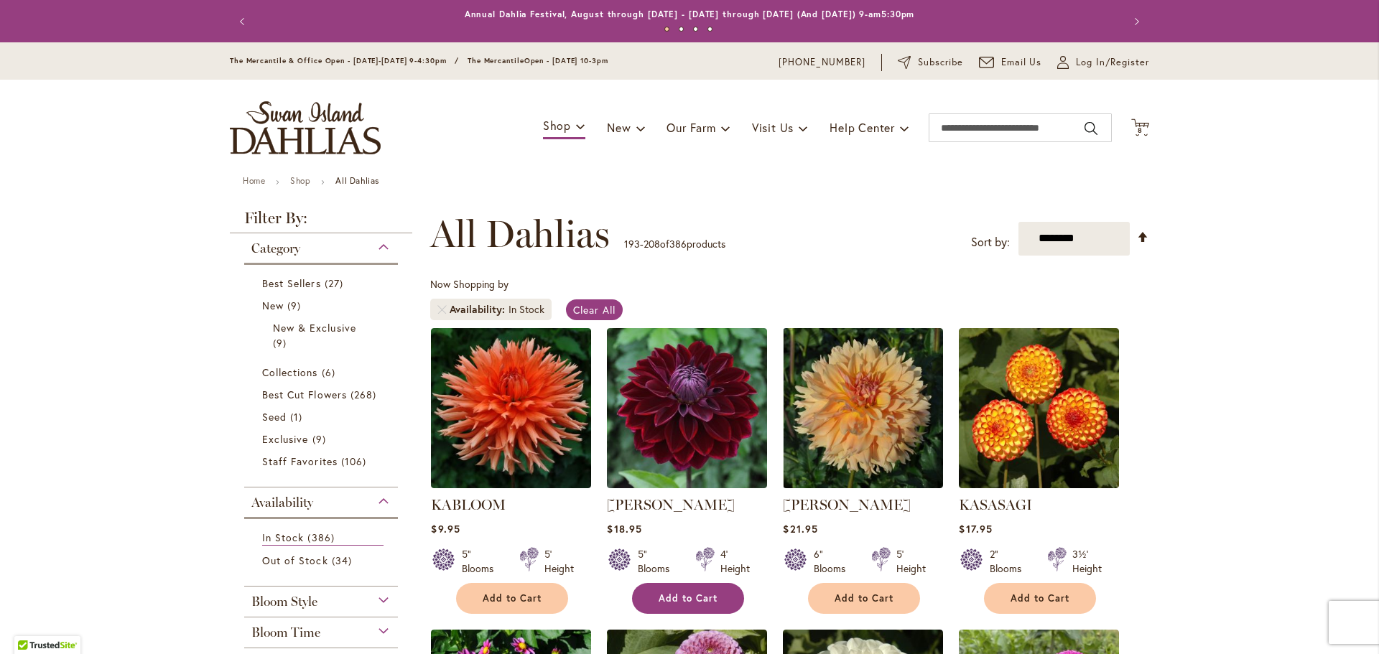
click at [700, 597] on span "Add to Cart" at bounding box center [688, 599] width 59 height 12
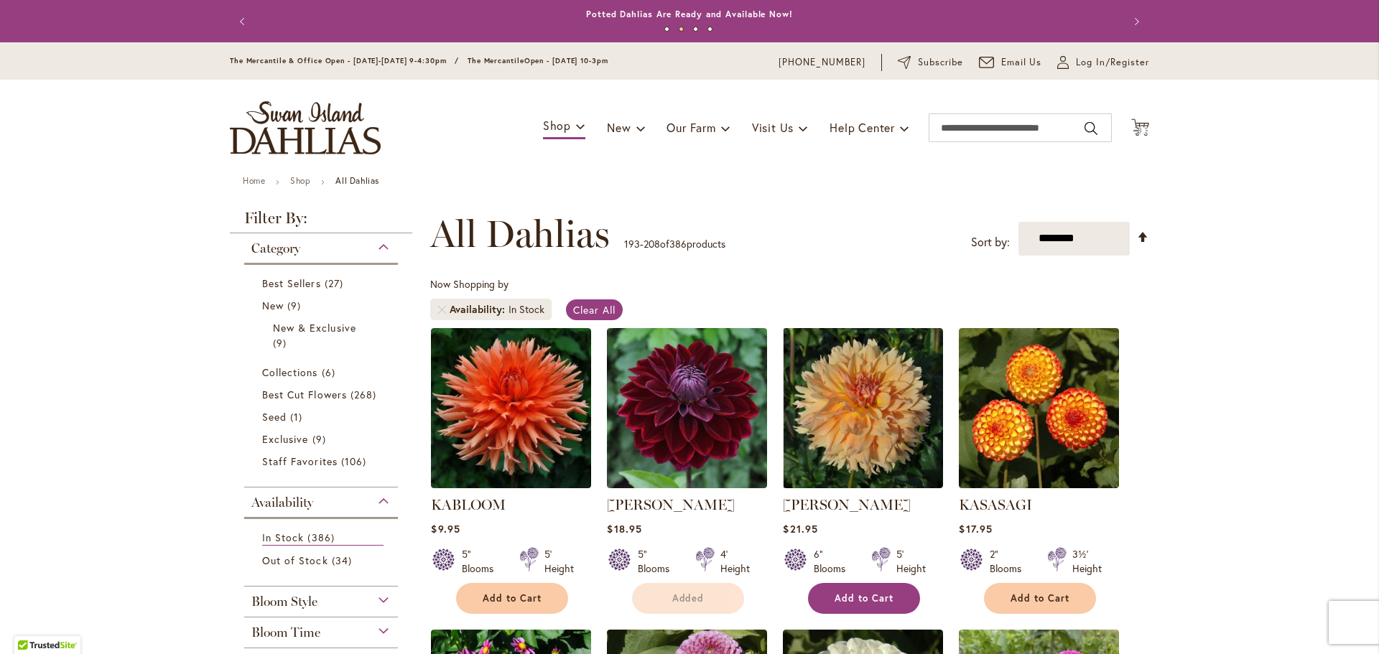
click at [875, 596] on div "[PERSON_NAME] Rating: 100% 2 Reviews $21.95 6" Blooms 5' Height Add to Cart" at bounding box center [863, 551] width 160 height 112
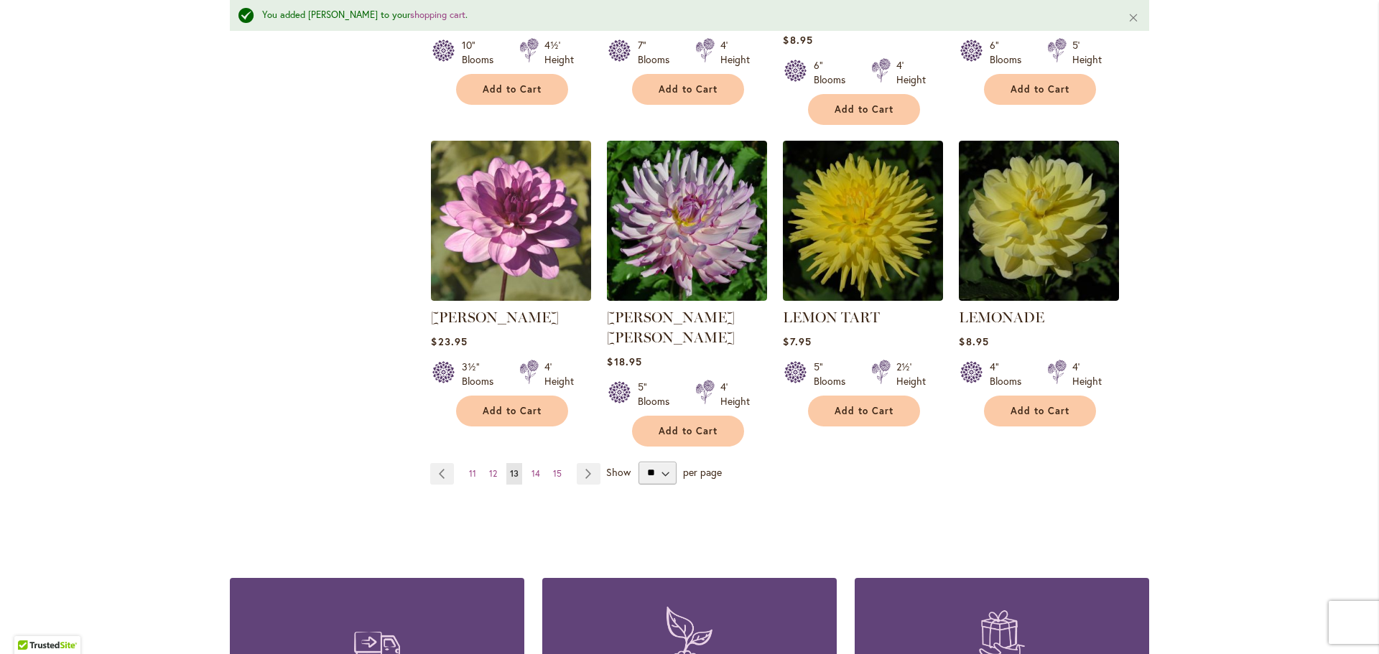
scroll to position [1158, 0]
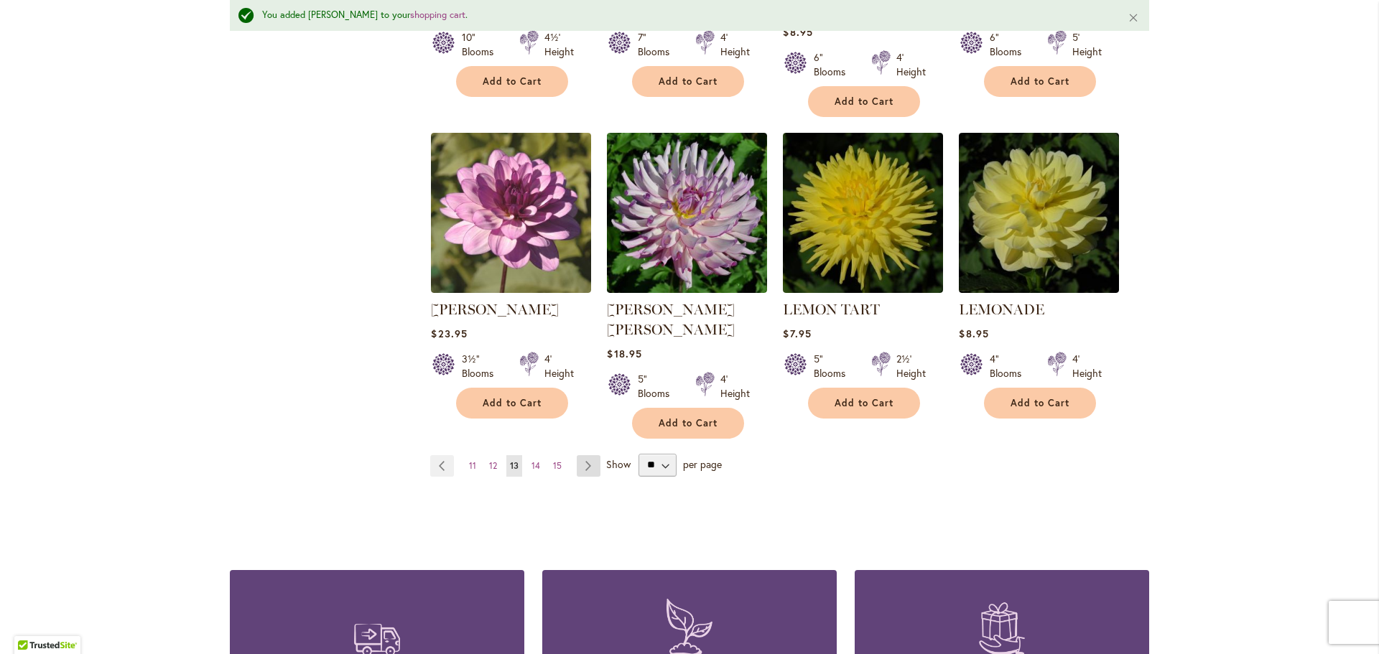
click at [585, 455] on link "Page Next" at bounding box center [589, 466] width 24 height 22
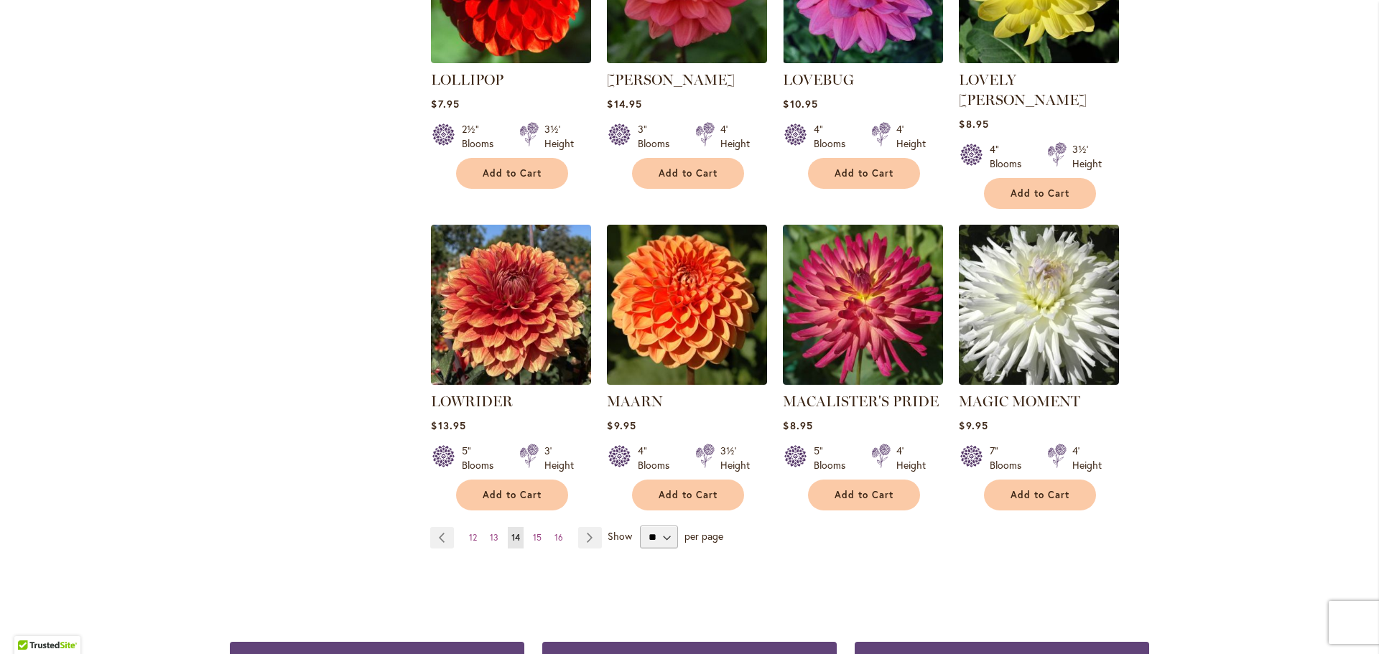
scroll to position [1075, 0]
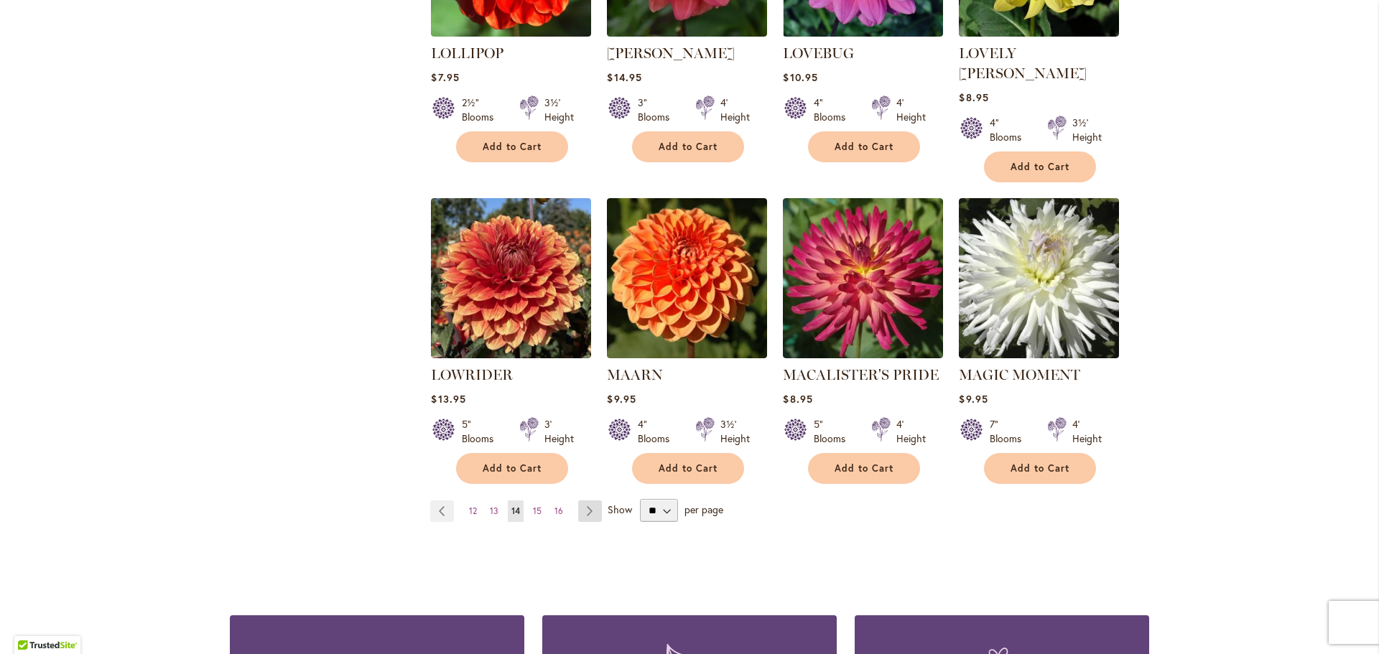
click at [589, 501] on link "Page Next" at bounding box center [590, 512] width 24 height 22
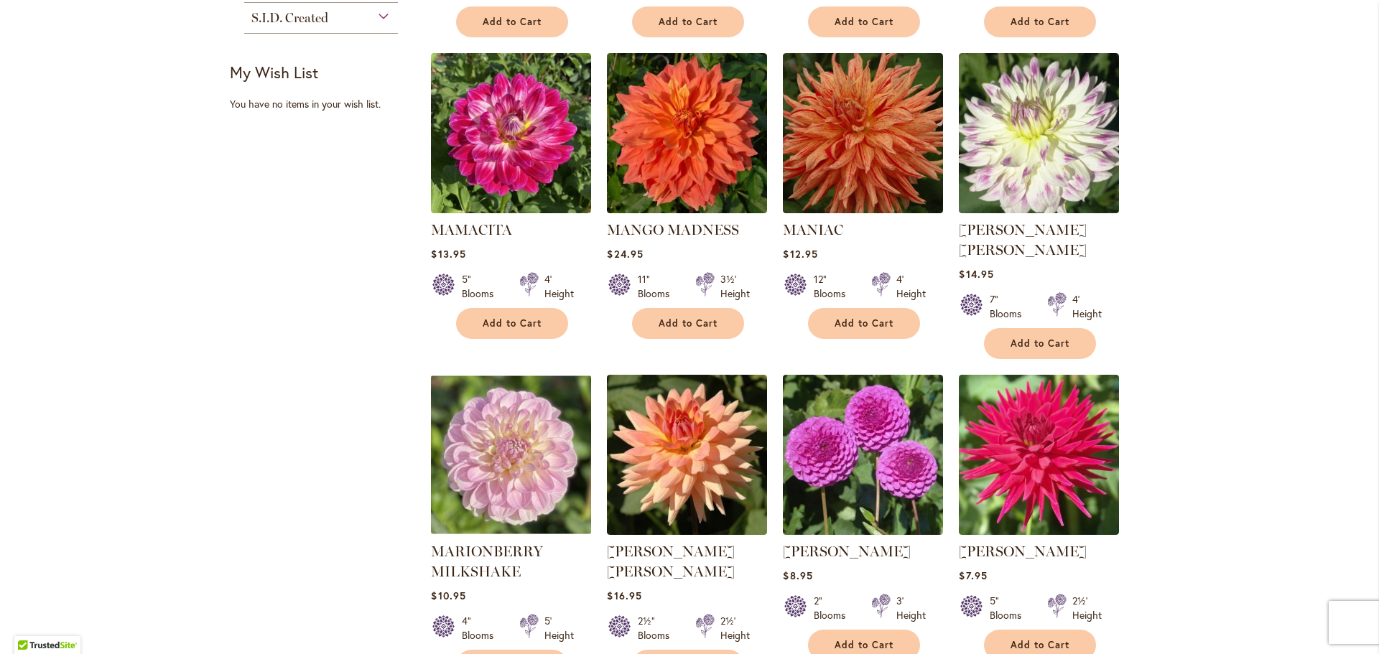
scroll to position [603, 0]
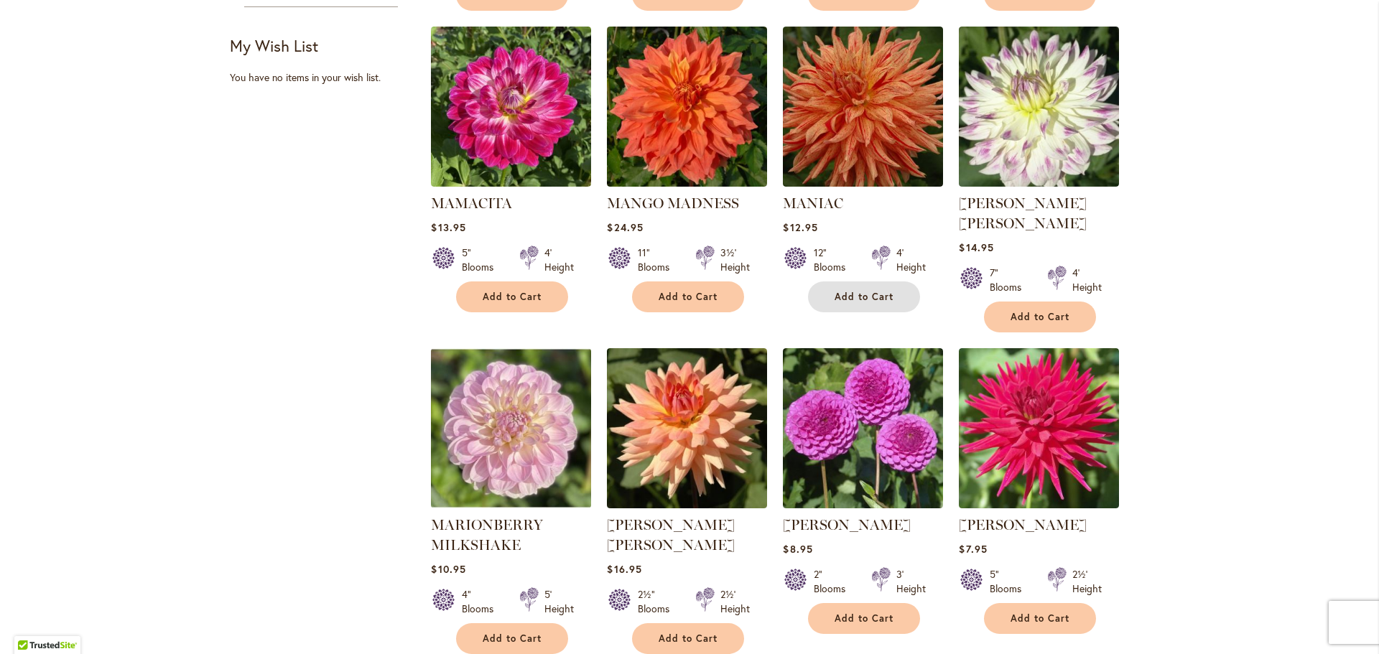
drag, startPoint x: 886, startPoint y: 295, endPoint x: 893, endPoint y: 291, distance: 8.4
click at [886, 295] on span "Add to Cart" at bounding box center [864, 297] width 59 height 12
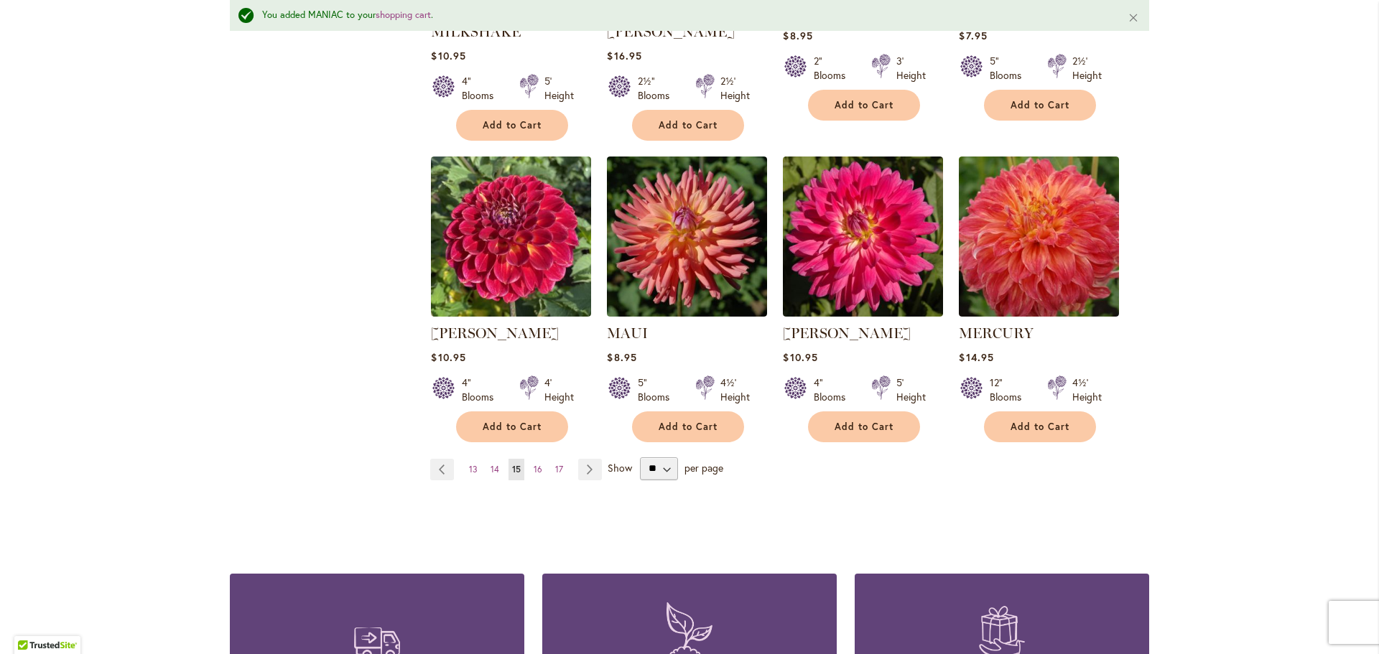
scroll to position [1160, 0]
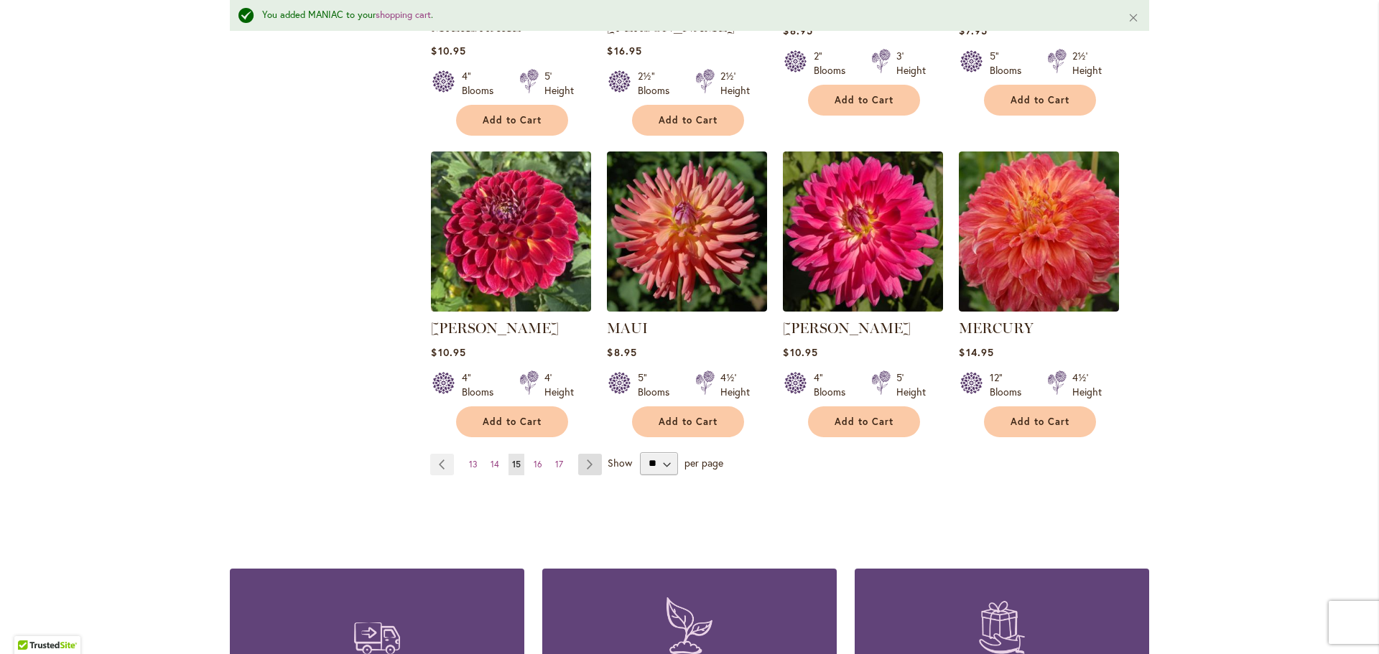
click at [580, 454] on link "Page Next" at bounding box center [590, 465] width 24 height 22
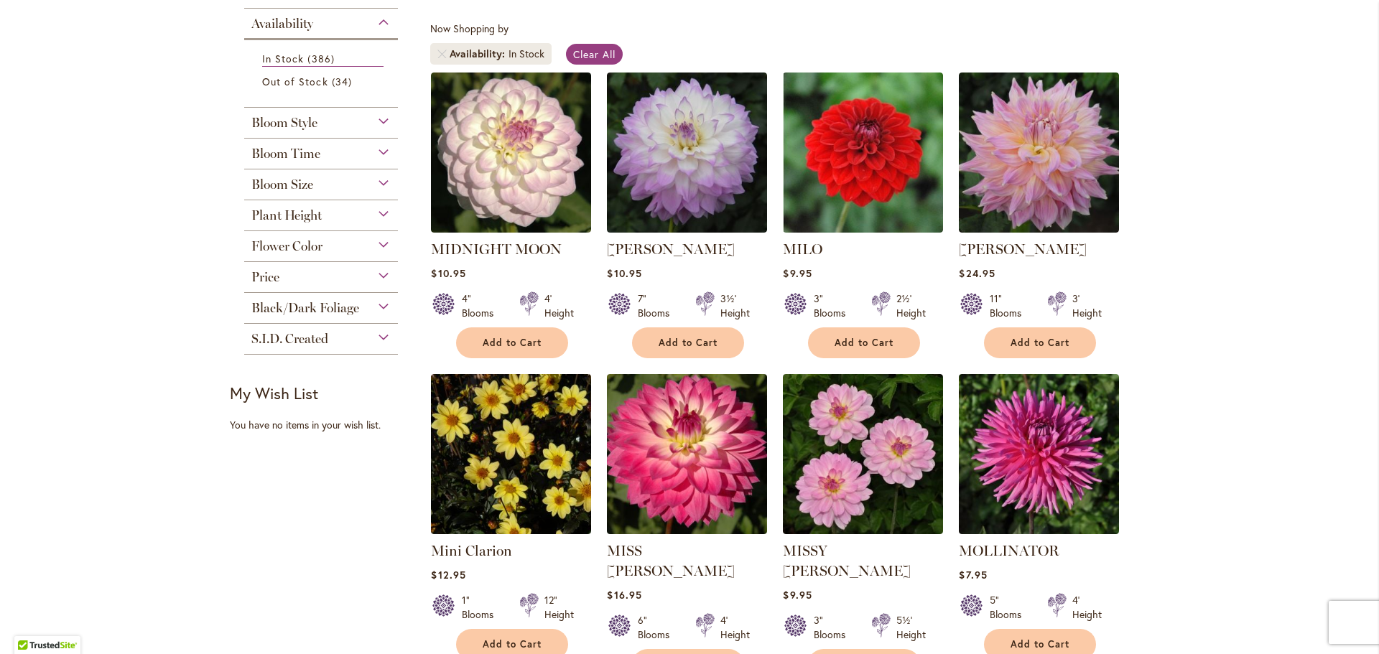
scroll to position [310, 0]
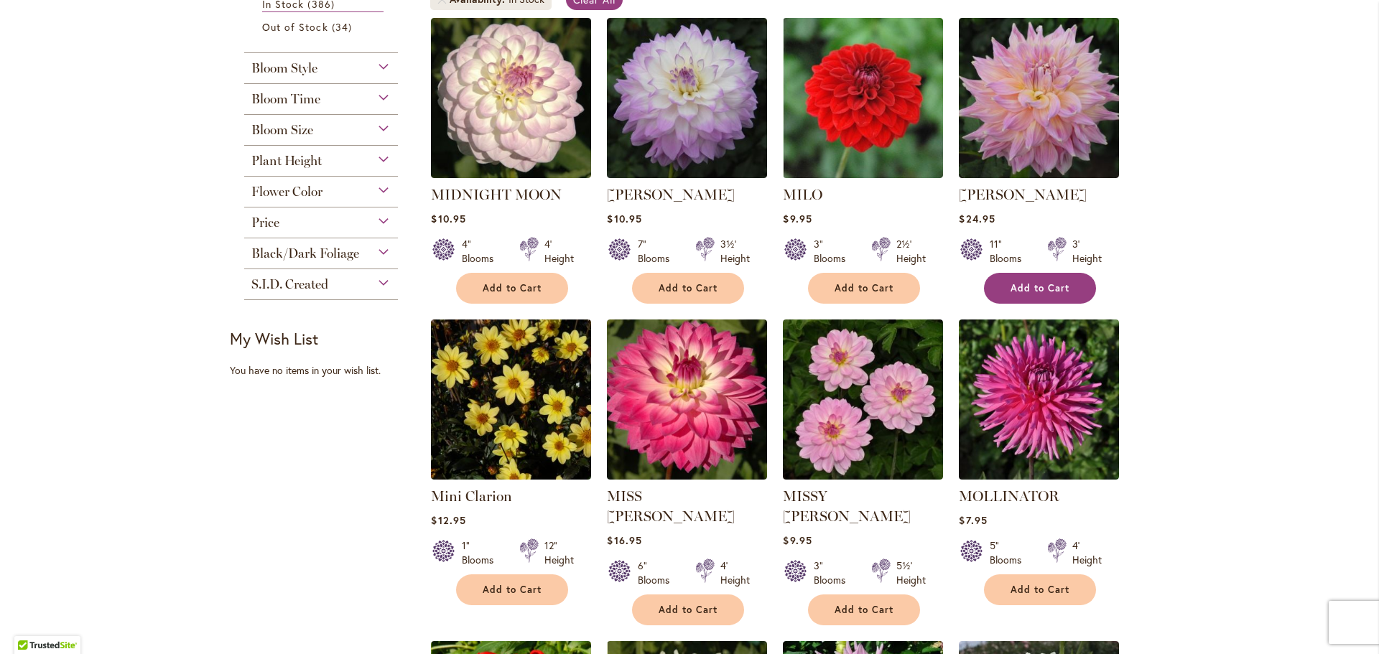
click at [1036, 287] on span "Add to Cart" at bounding box center [1040, 288] width 59 height 12
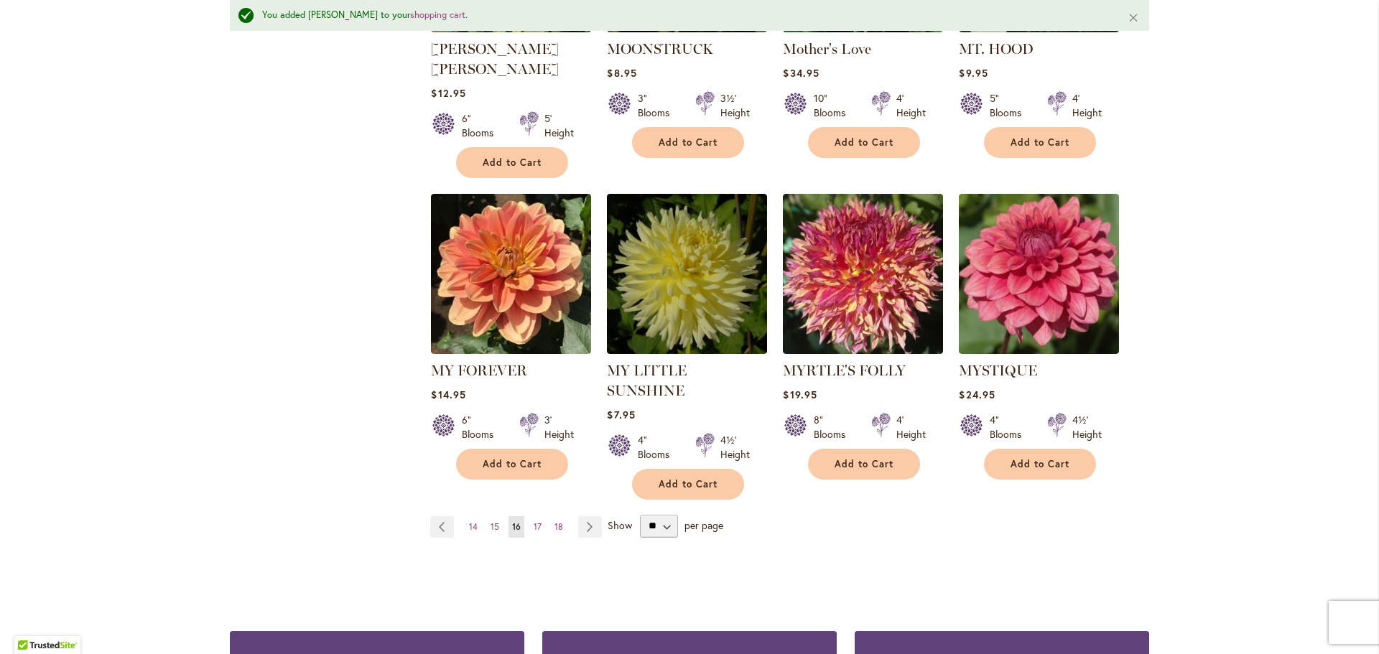
scroll to position [1123, 0]
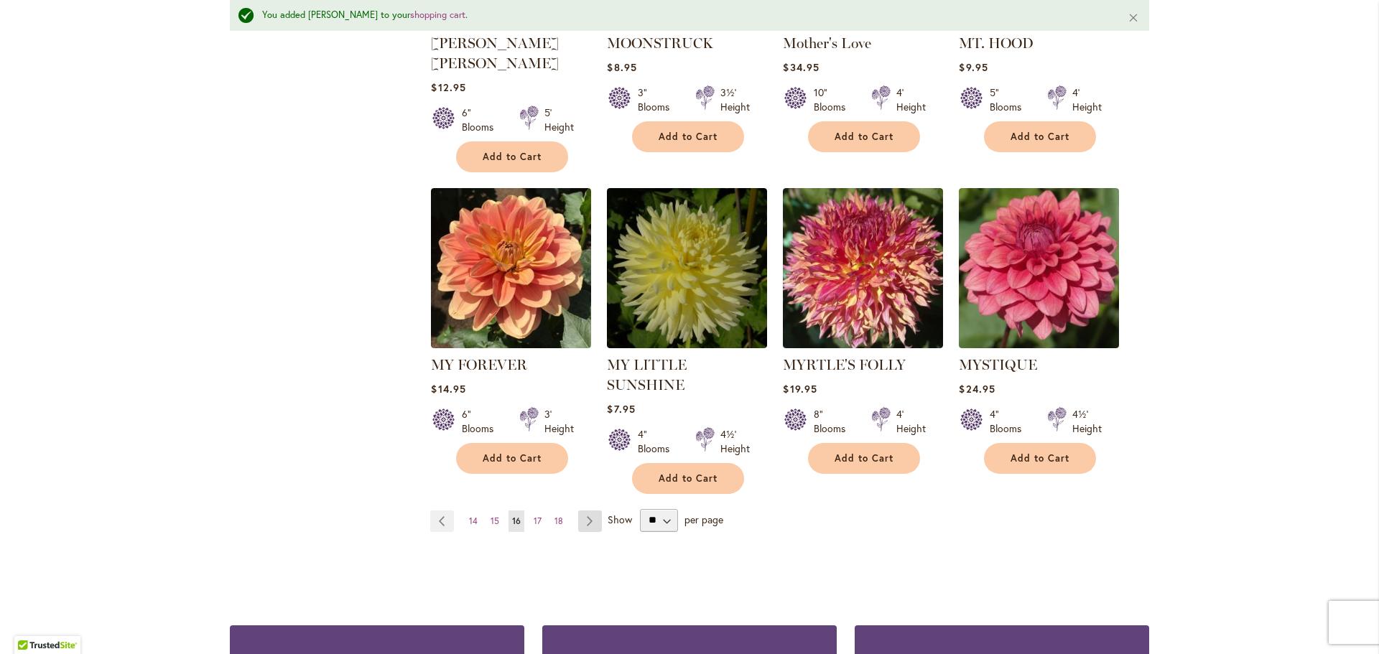
click at [578, 511] on link "Page Next" at bounding box center [590, 522] width 24 height 22
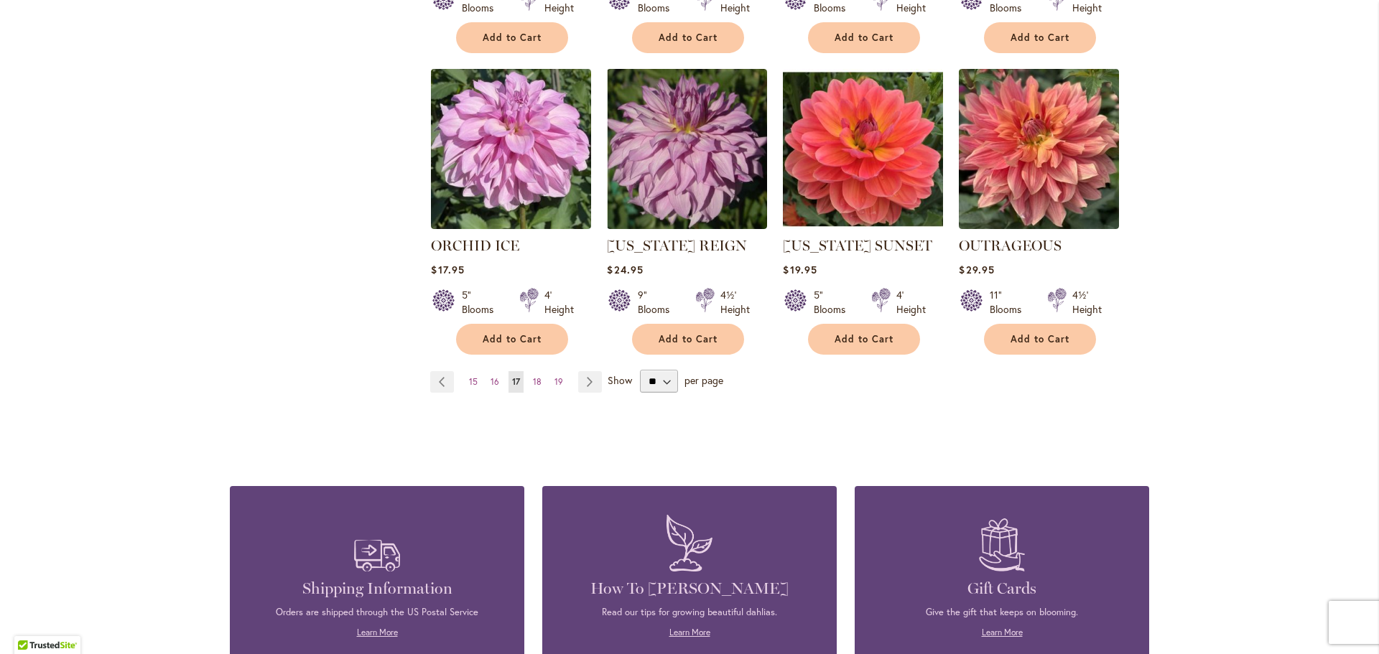
scroll to position [1169, 0]
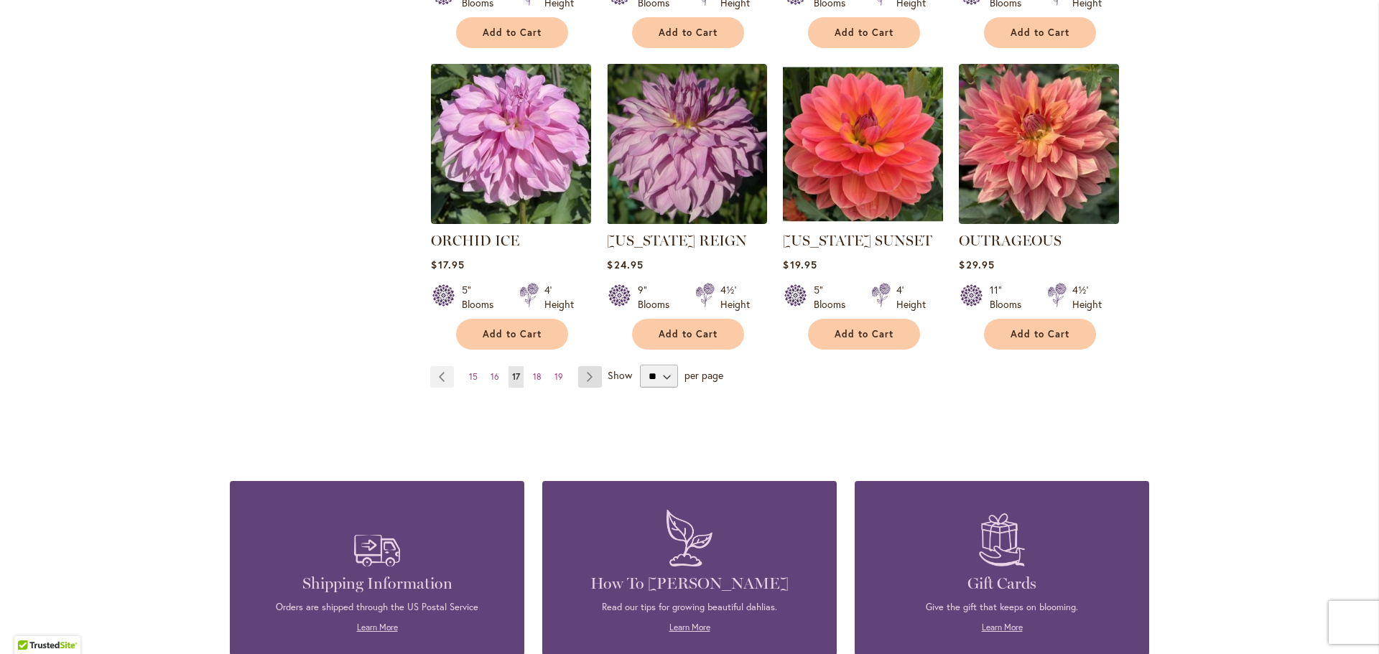
click at [587, 376] on link "Page Next" at bounding box center [590, 377] width 24 height 22
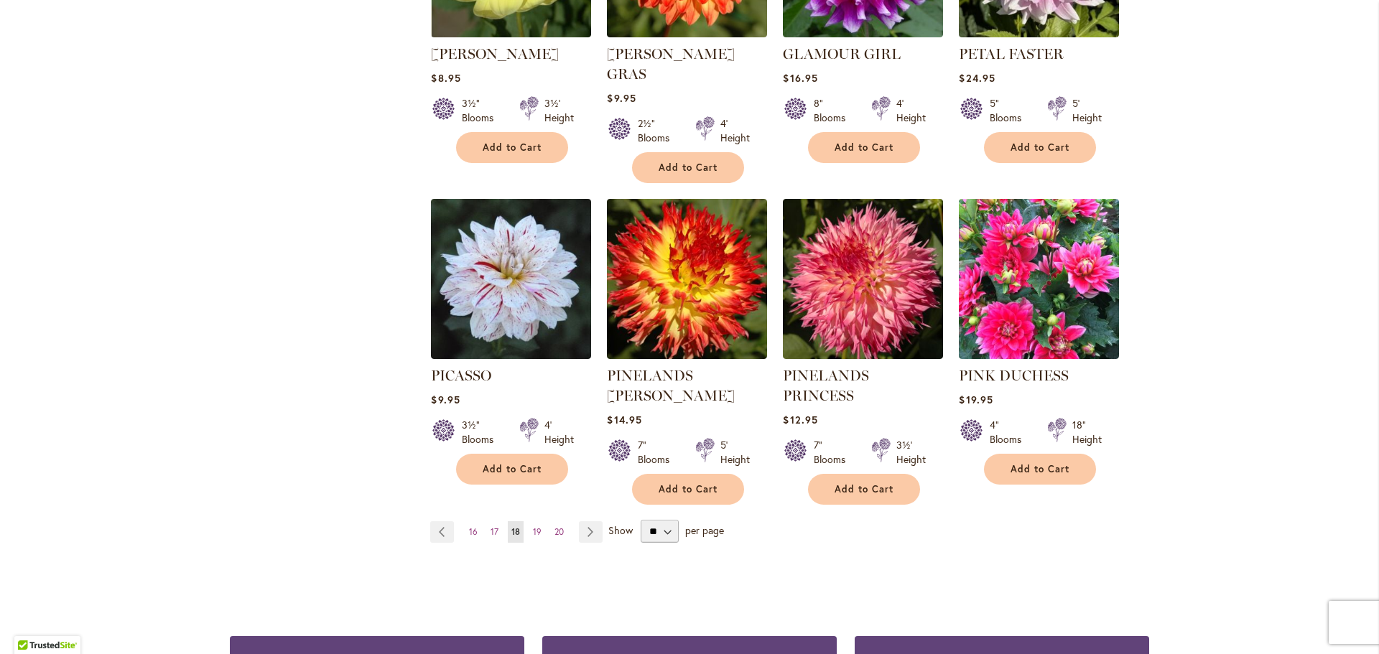
scroll to position [1082, 0]
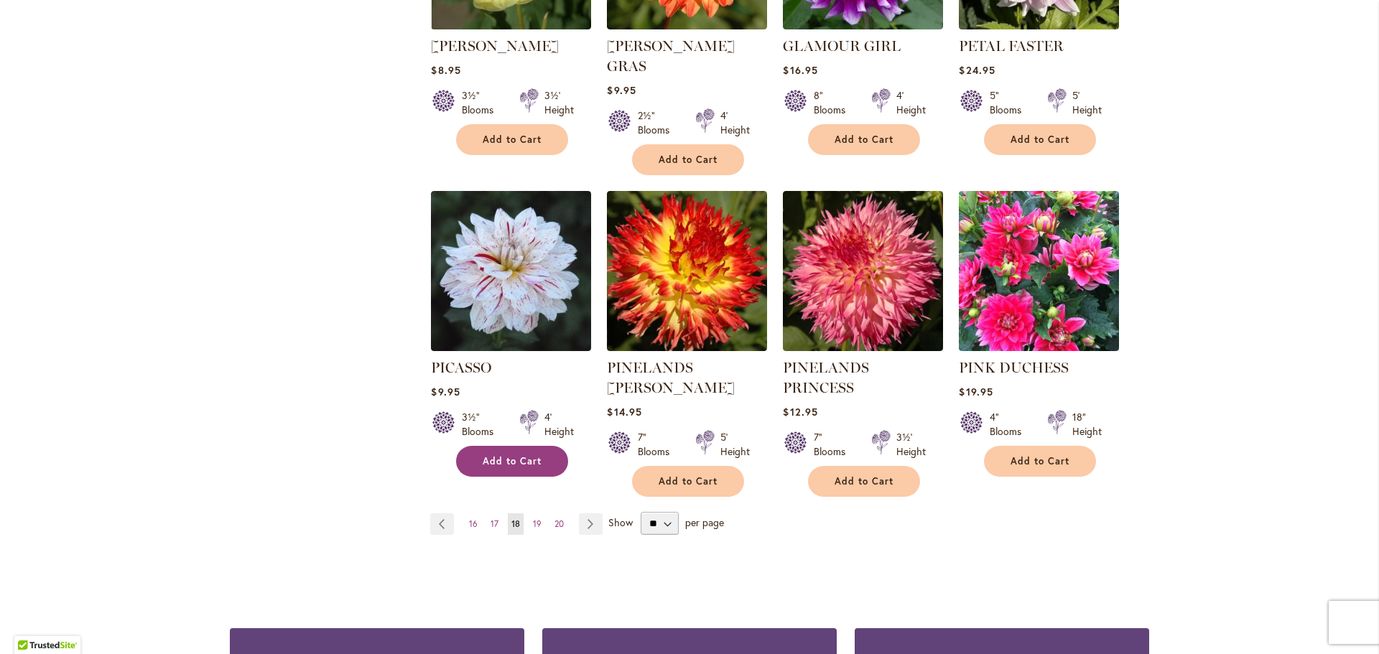
click at [486, 446] on button "Add to Cart" at bounding box center [512, 461] width 112 height 31
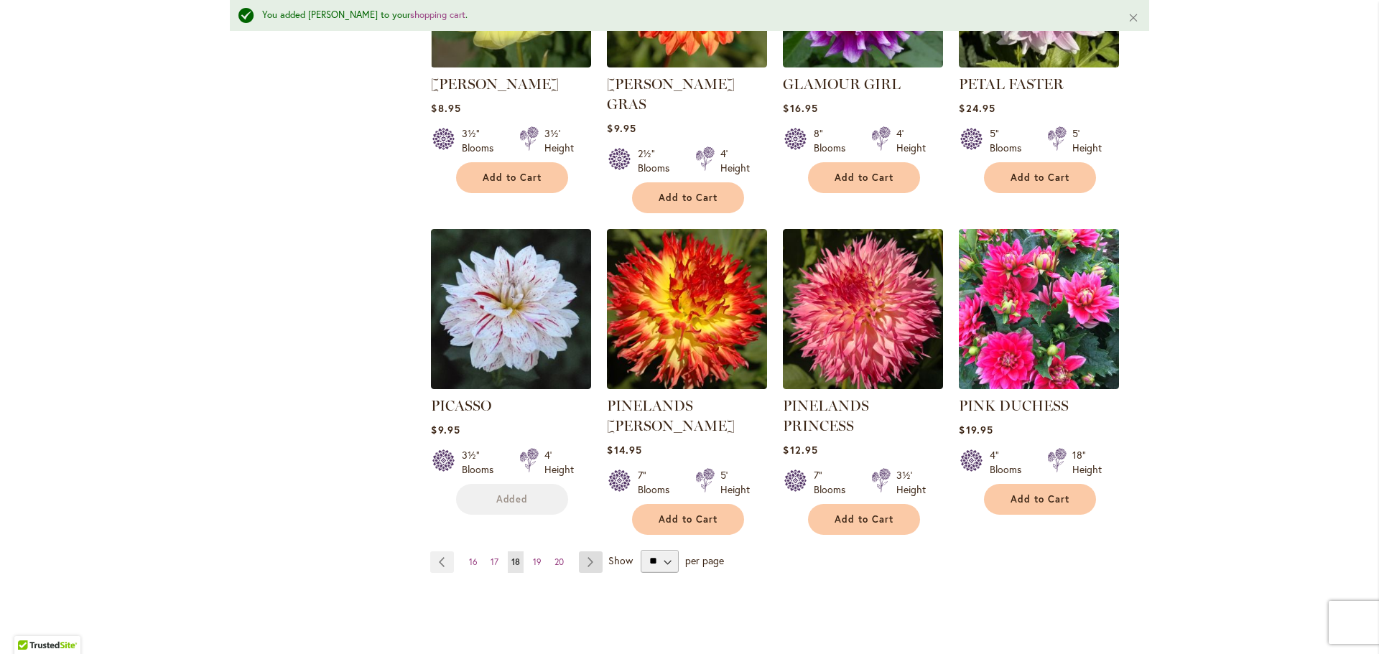
scroll to position [1120, 0]
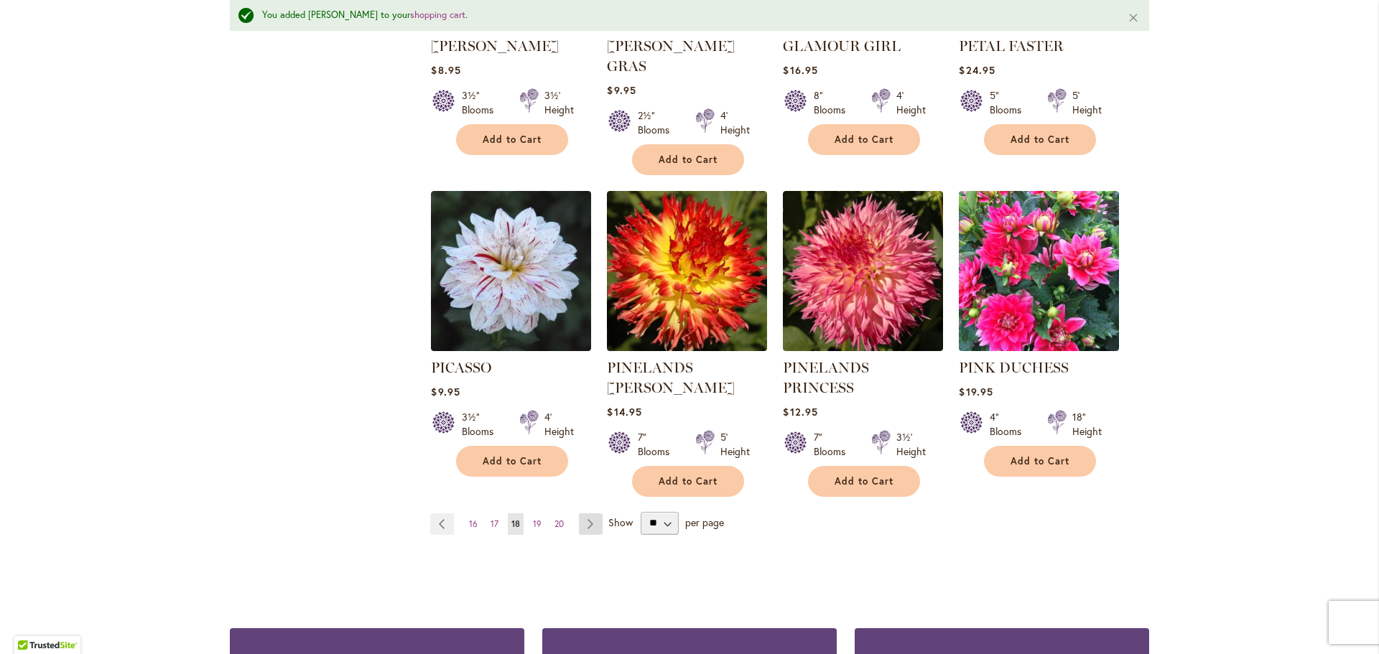
click at [582, 514] on link "Page Next" at bounding box center [591, 525] width 24 height 22
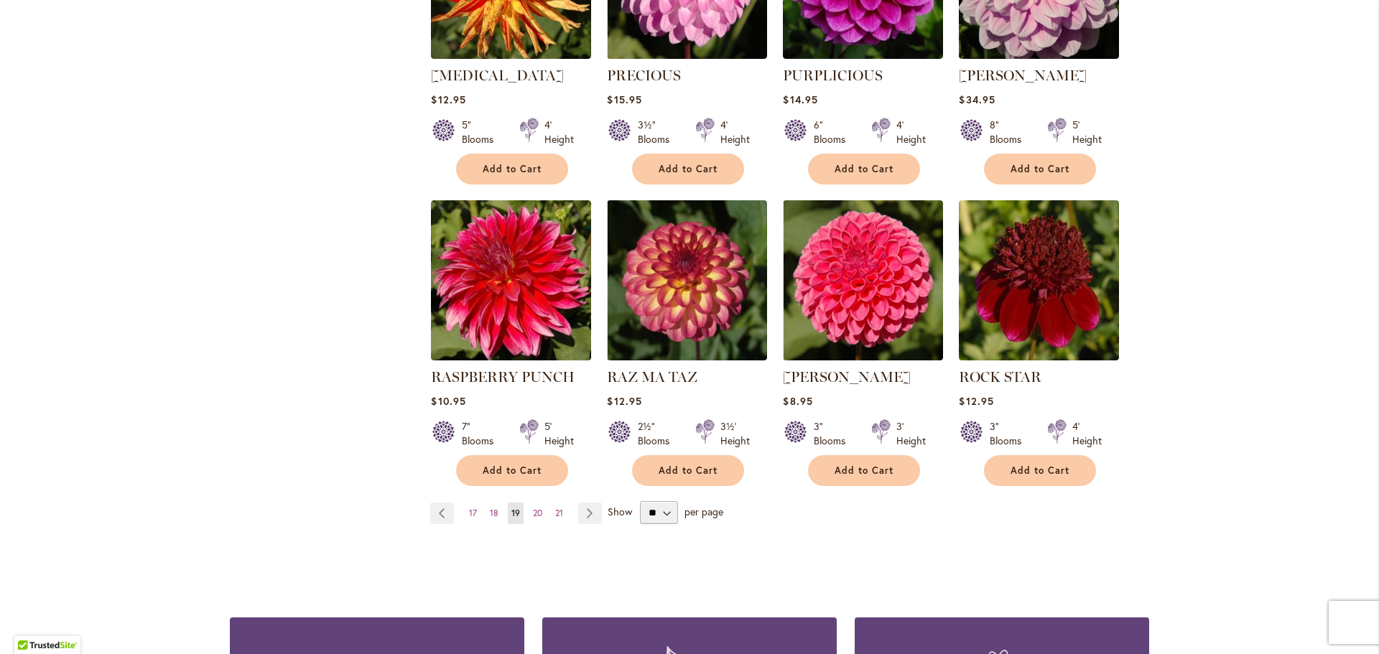
scroll to position [1055, 0]
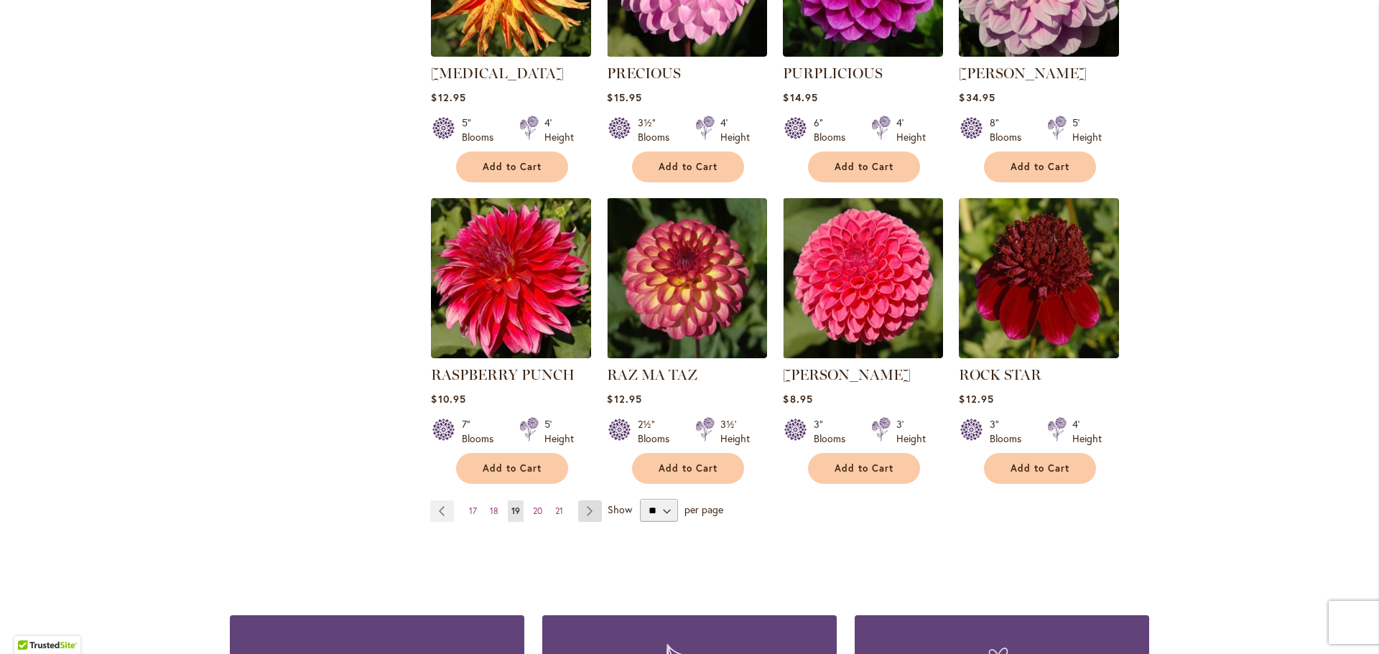
click at [585, 512] on link "Page Next" at bounding box center [590, 512] width 24 height 22
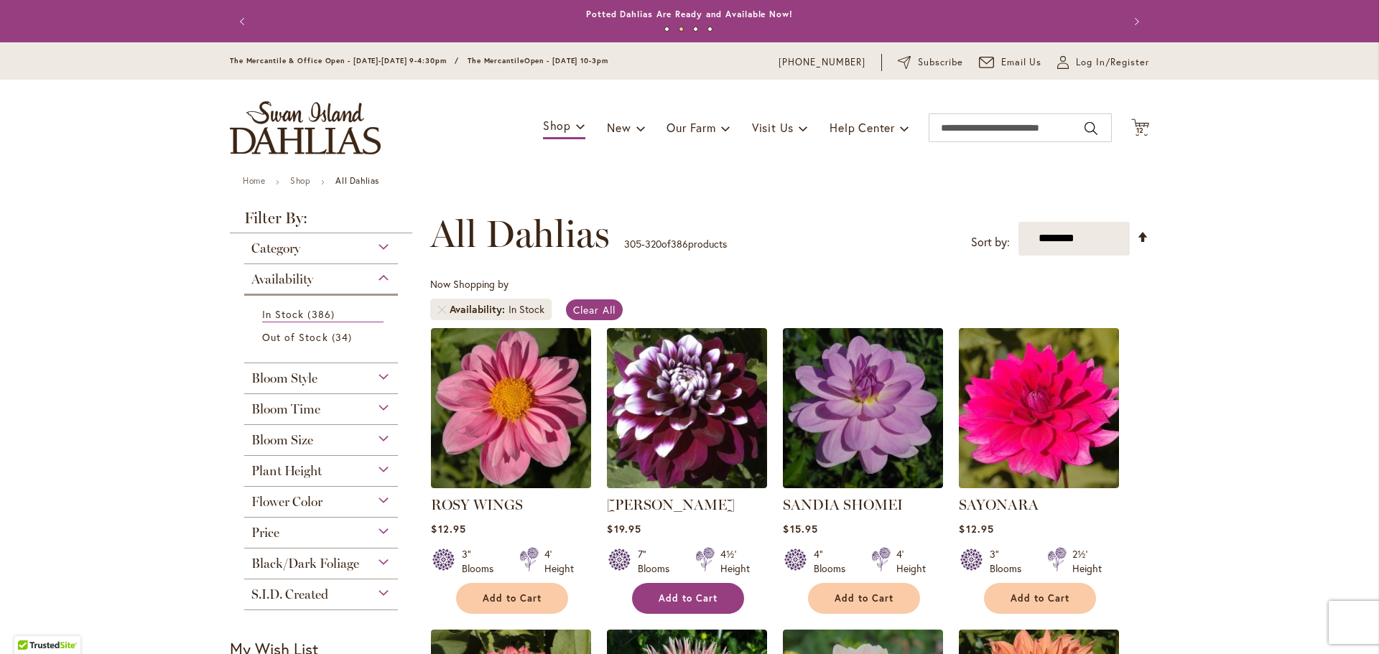
click at [703, 595] on span "Add to Cart" at bounding box center [688, 599] width 59 height 12
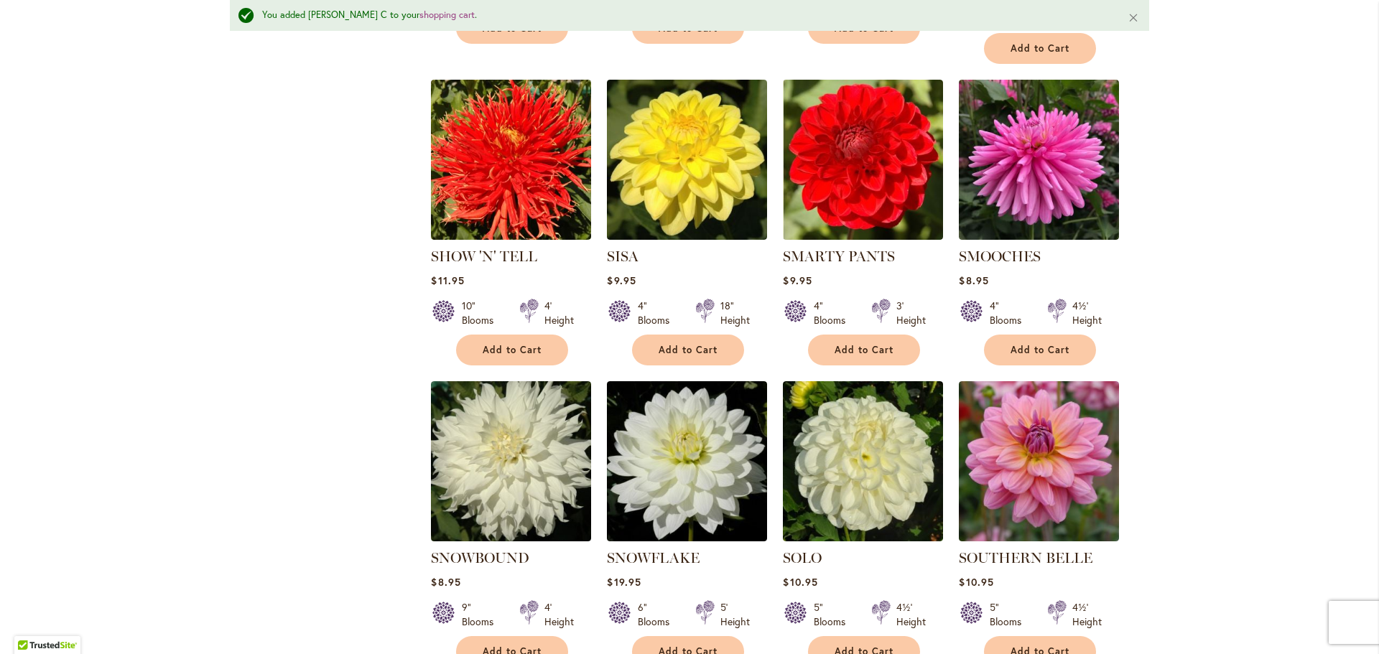
scroll to position [1365, 0]
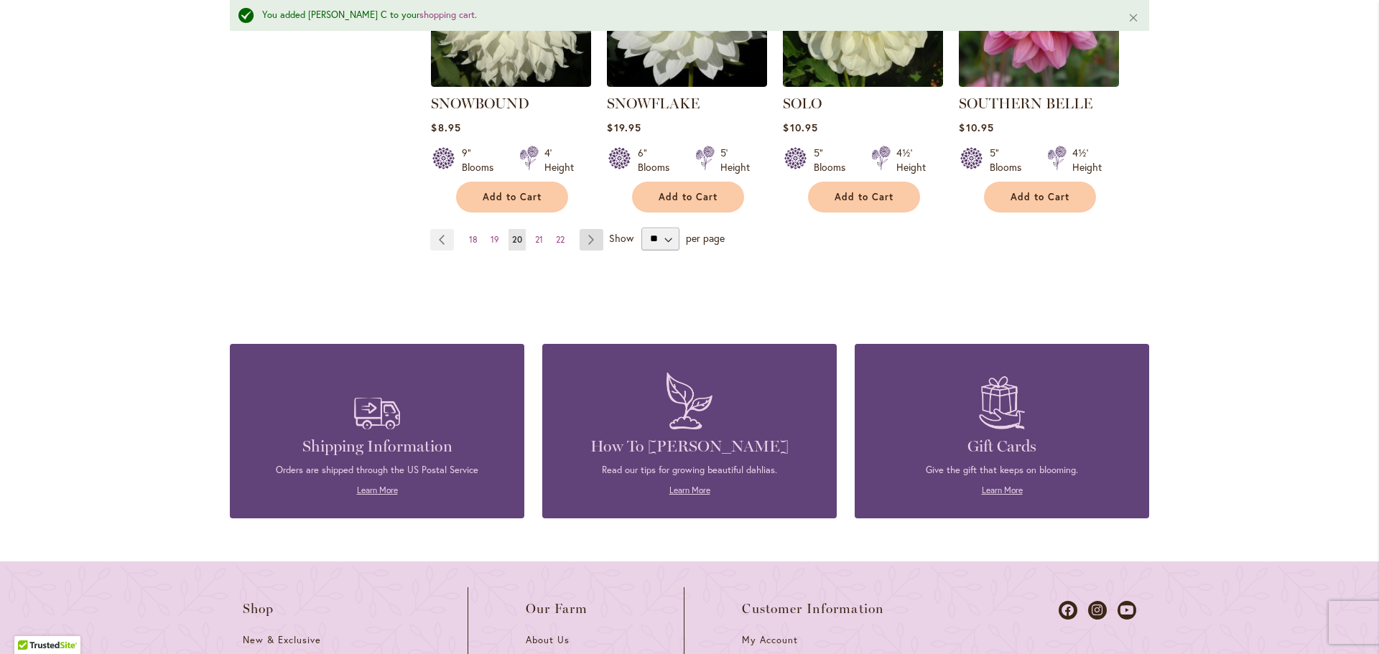
click at [593, 229] on link "Page Next" at bounding box center [592, 240] width 24 height 22
